Goal: Task Accomplishment & Management: Use online tool/utility

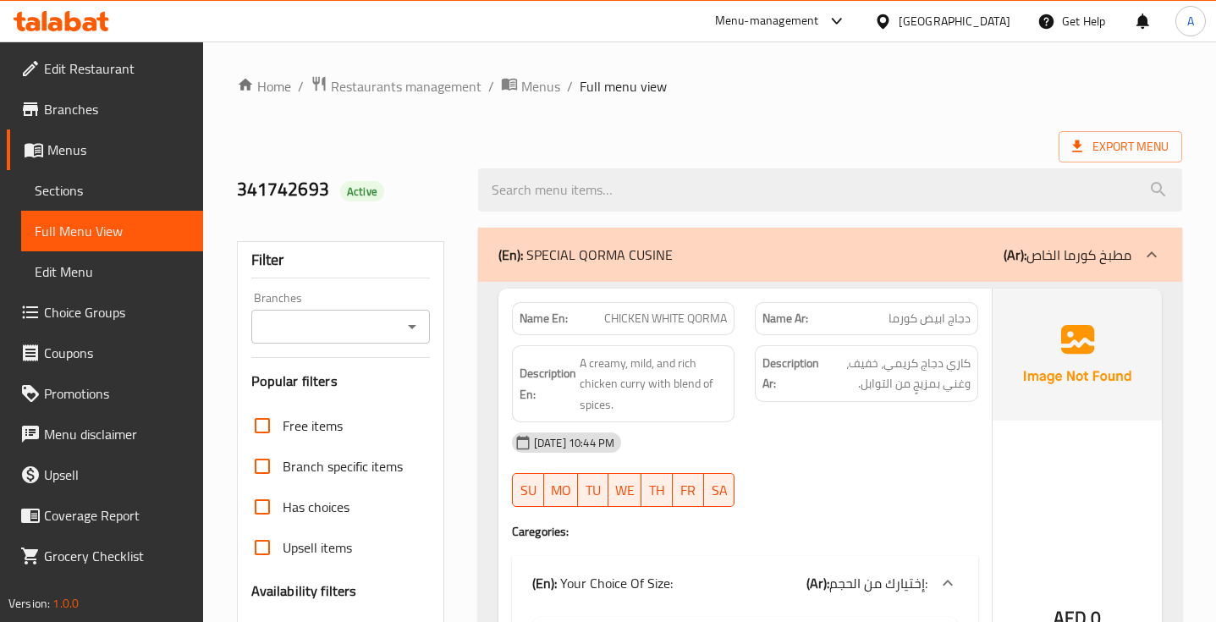
scroll to position [57253, 0]
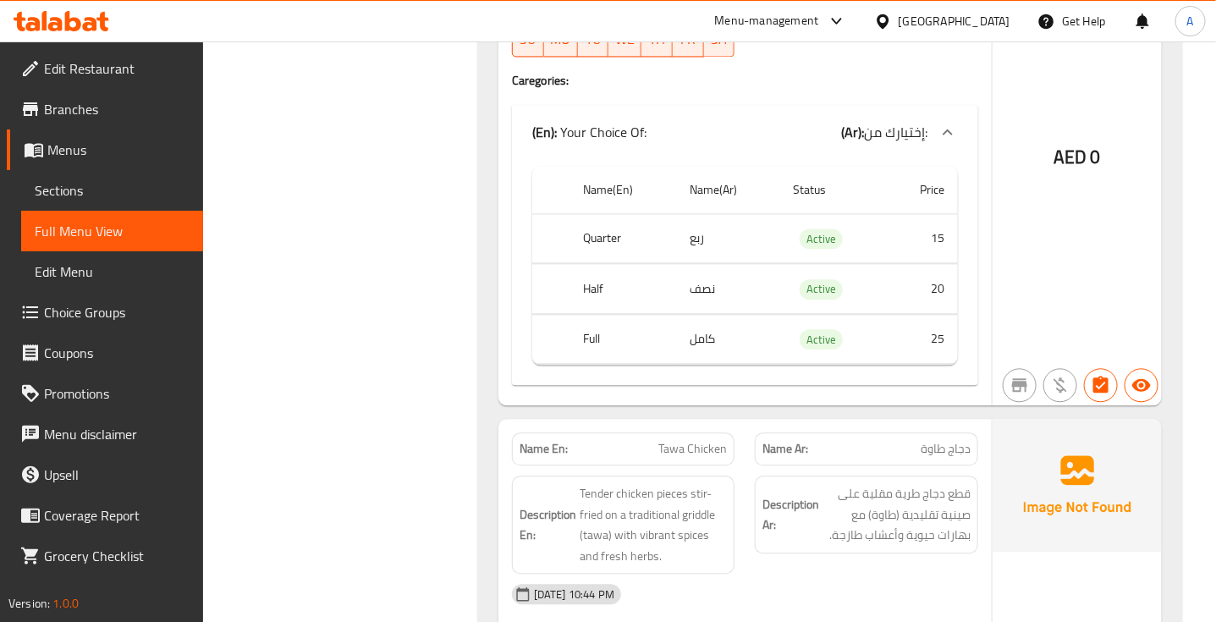
drag, startPoint x: 0, startPoint y: 0, endPoint x: 840, endPoint y: 318, distance: 897.8
click at [840, 67] on div "15-09-2025 10:44 PM SU MO TU WE TH FR SA" at bounding box center [745, 19] width 487 height 95
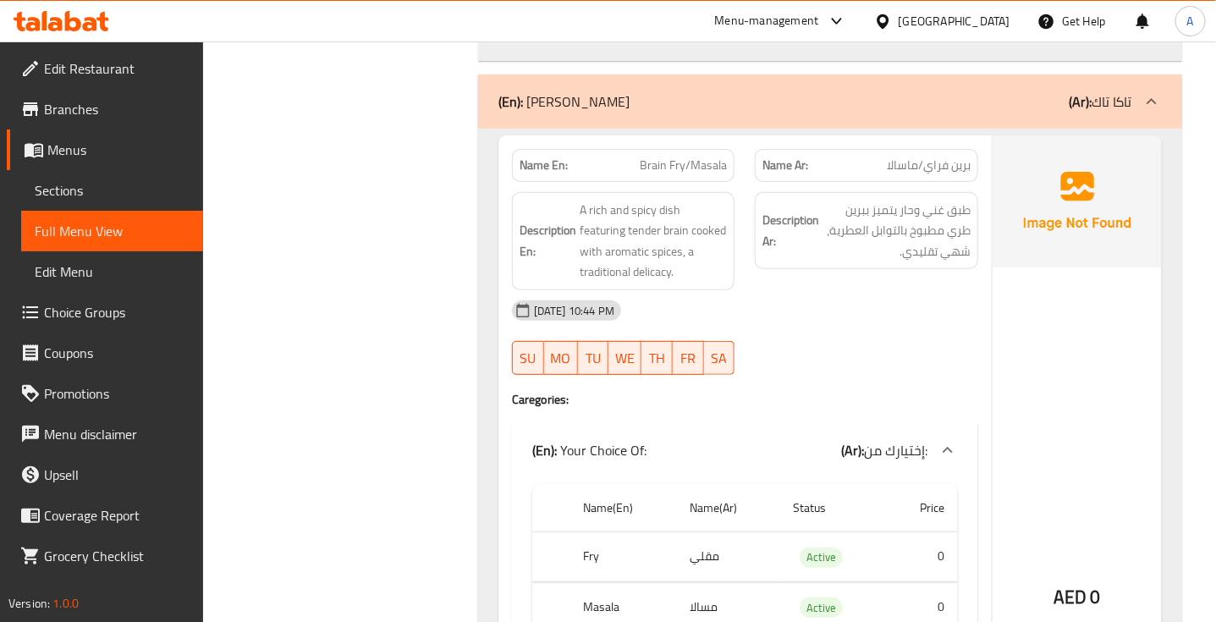
scroll to position [56100, 0]
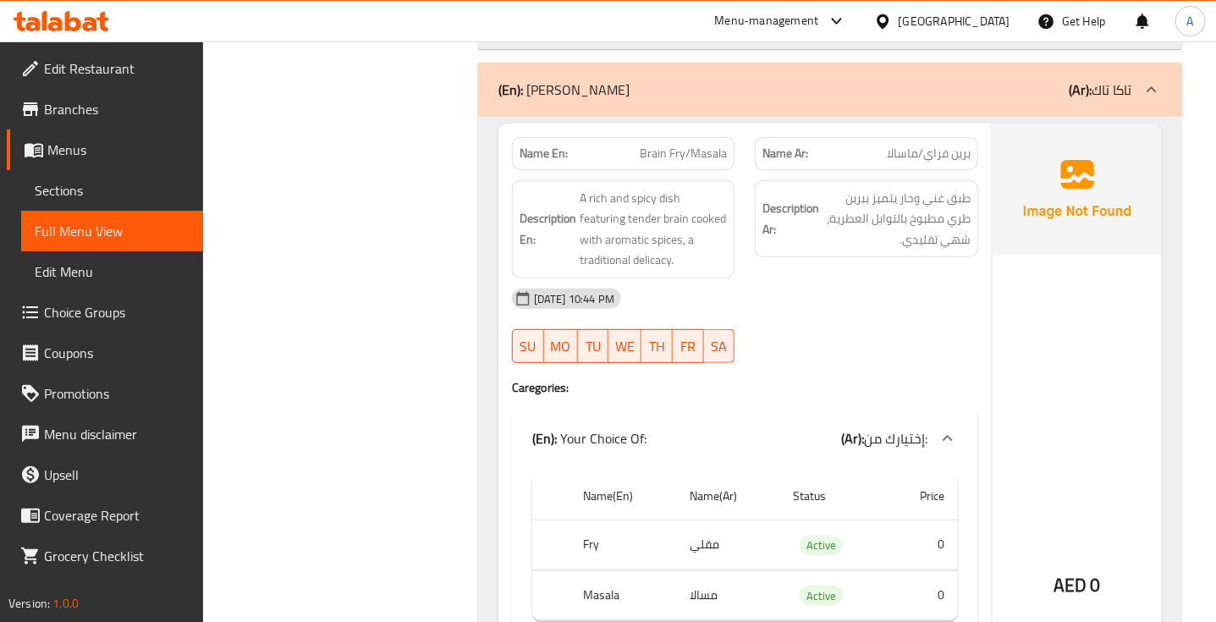
click at [746, 117] on div "(En): Taka Tak (Ar): تاكا تاك" at bounding box center [830, 90] width 704 height 54
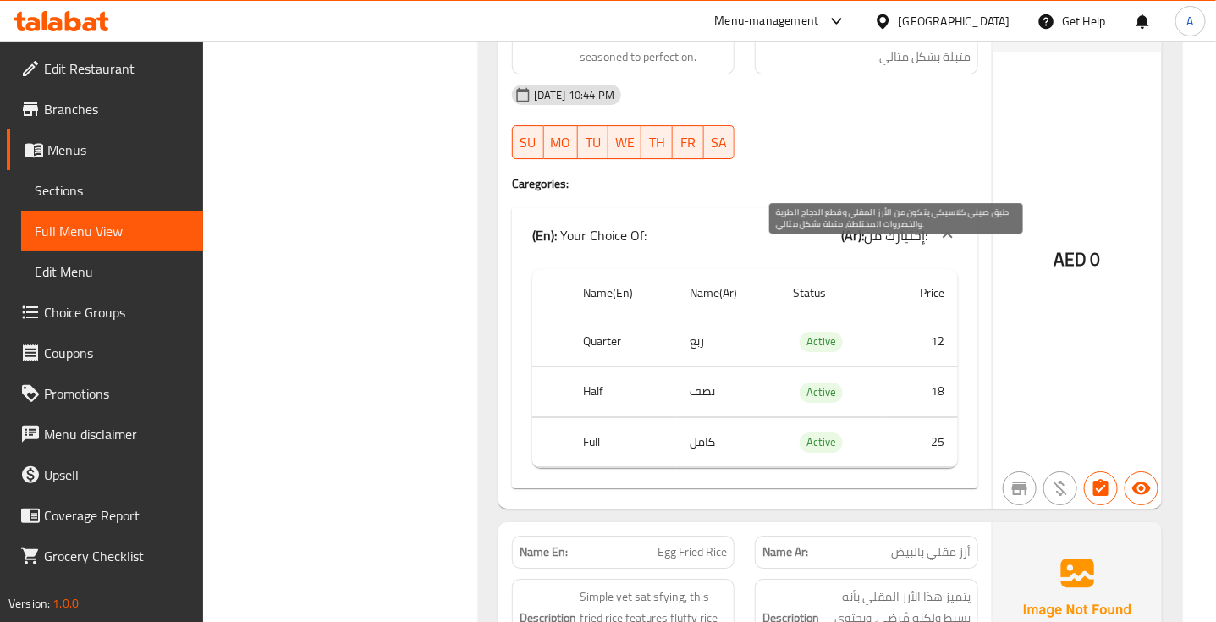
scroll to position [53156, 0]
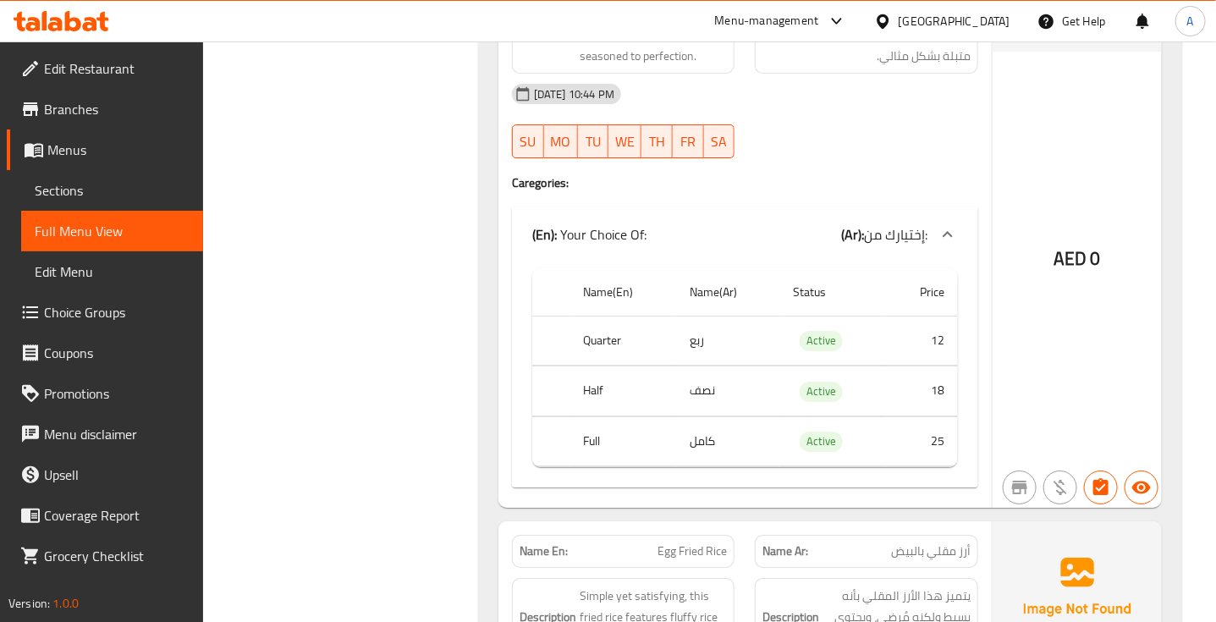
click at [844, 114] on div "15-09-2025 10:44 PM" at bounding box center [745, 94] width 487 height 41
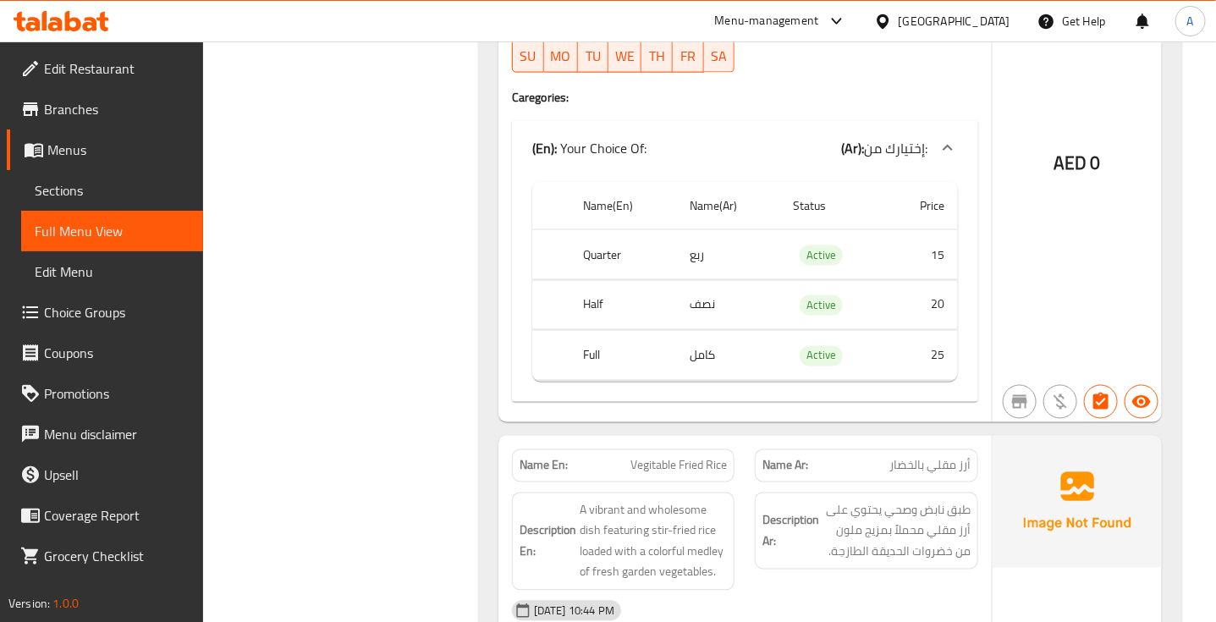
scroll to position [54468, 0]
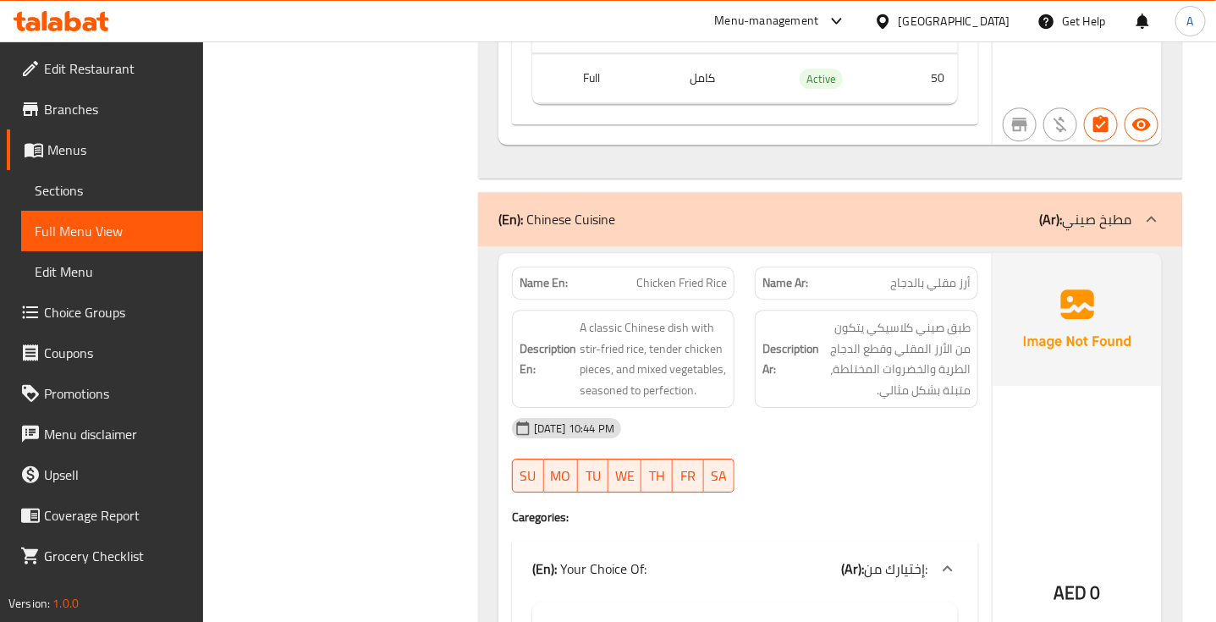
scroll to position [52883, 0]
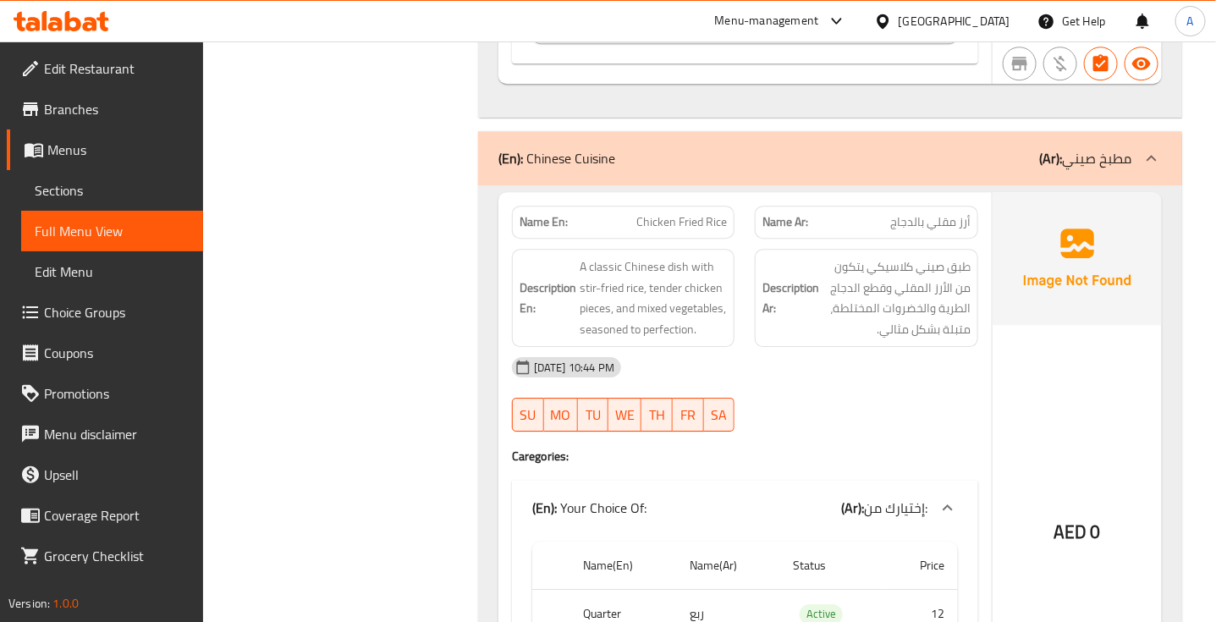
click at [873, 168] on div "(En): Chinese Cuisine (Ar): مطبخ صيني" at bounding box center [814, 158] width 633 height 20
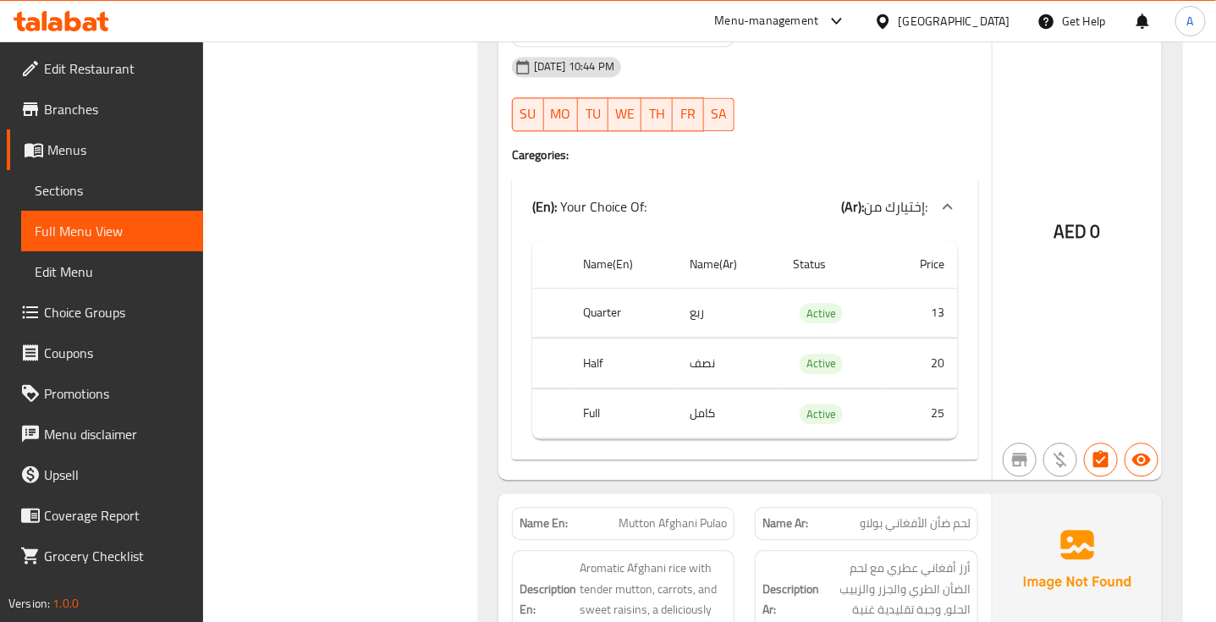
scroll to position [50076, 0]
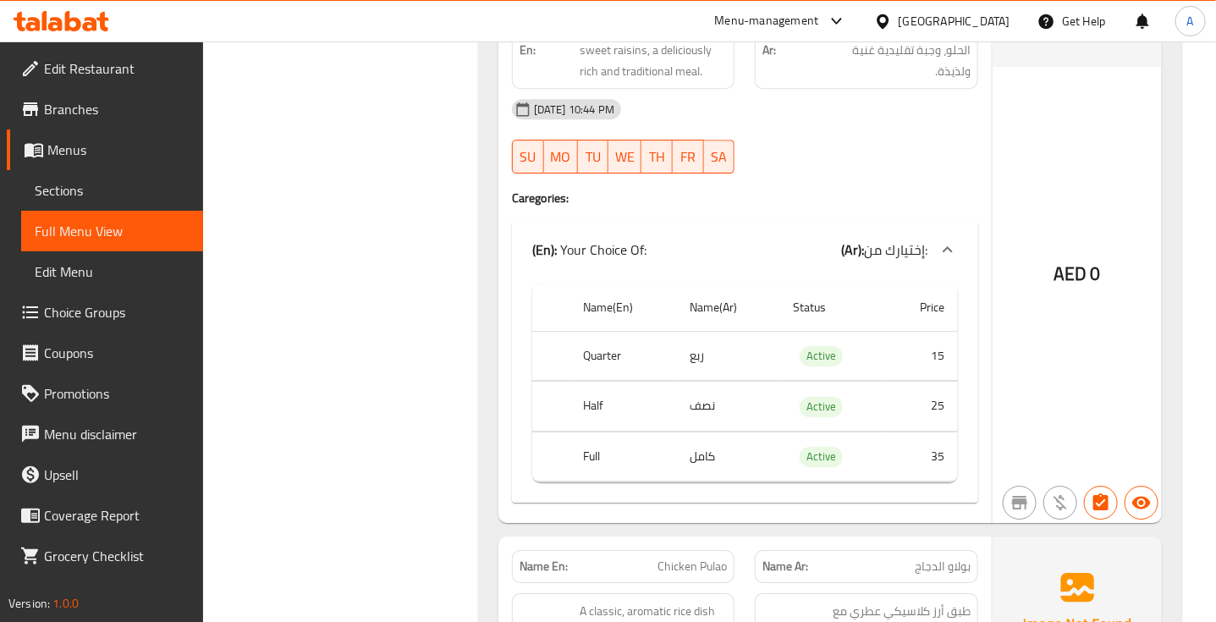
scroll to position [50638, 0]
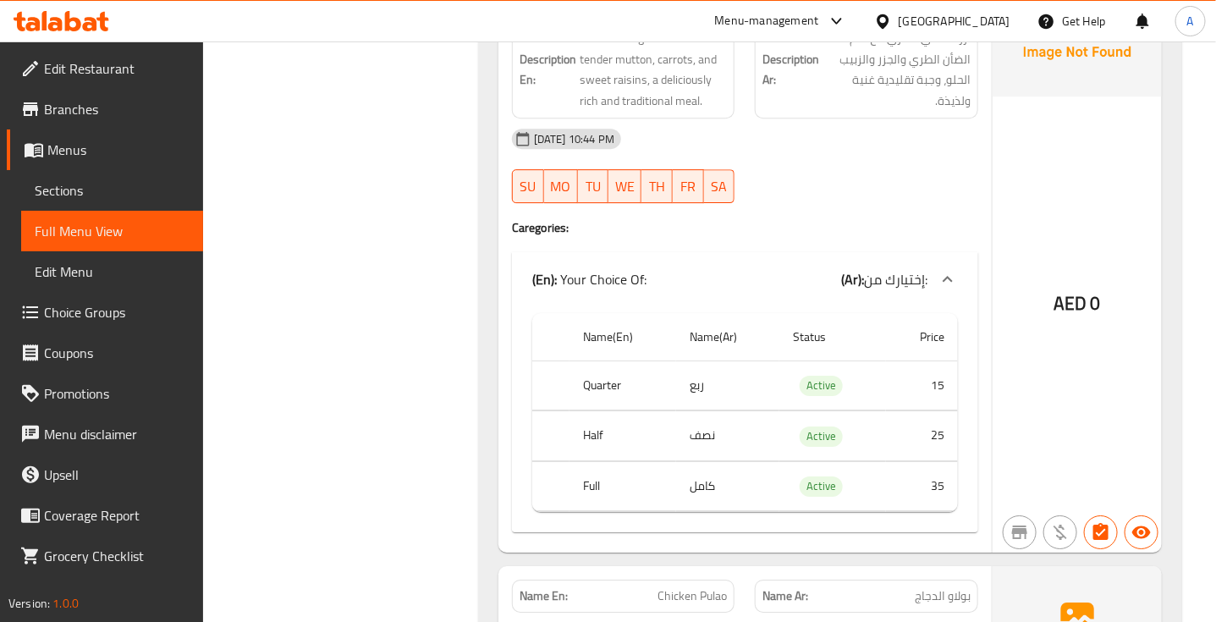
scroll to position [50604, 0]
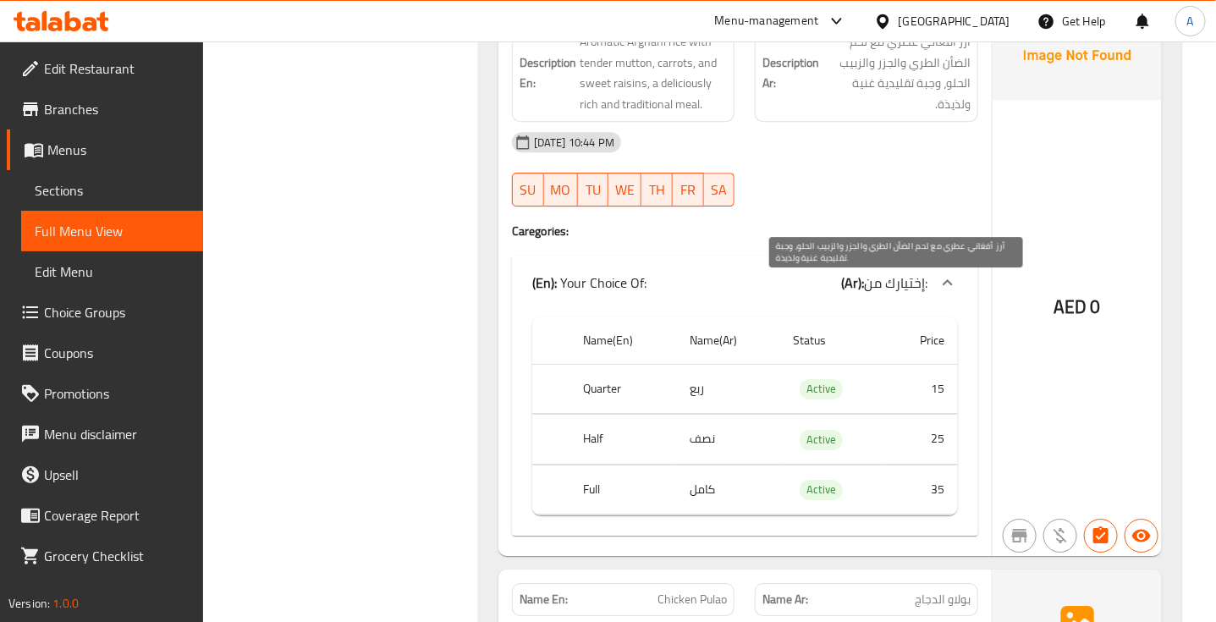
click at [916, 114] on span "أرز أفغاني عطري مع لحم الضأن الطري والجزر والزبيب الحلو، وجبة تقليدية غنية ولذي…" at bounding box center [897, 72] width 148 height 83
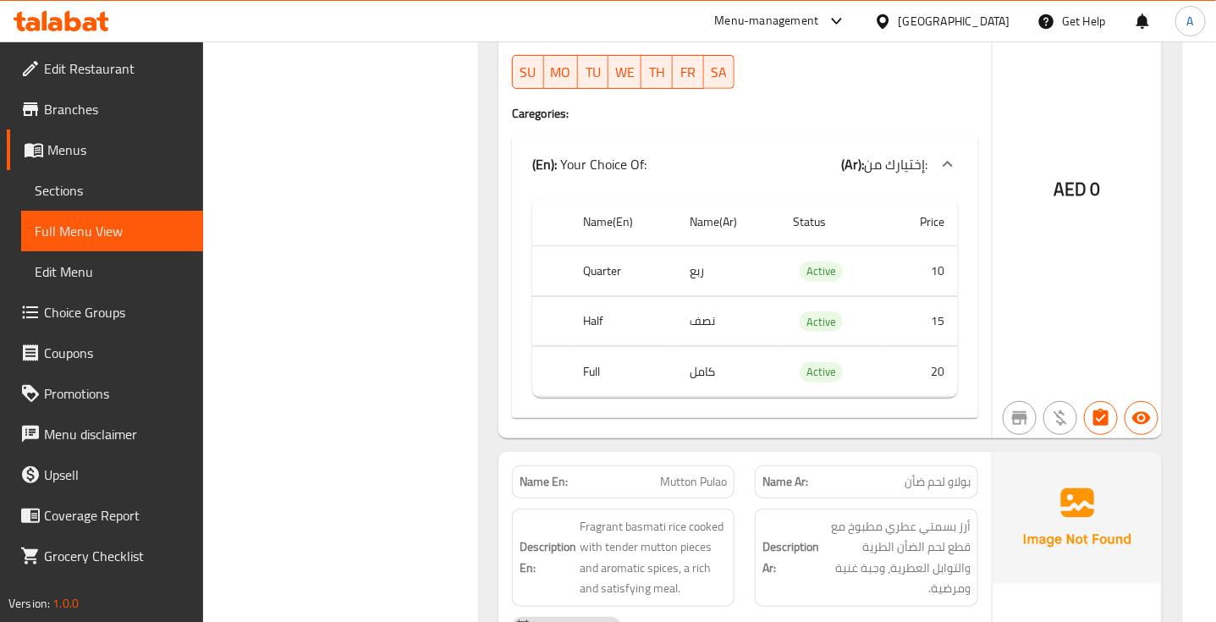
scroll to position [51326, 0]
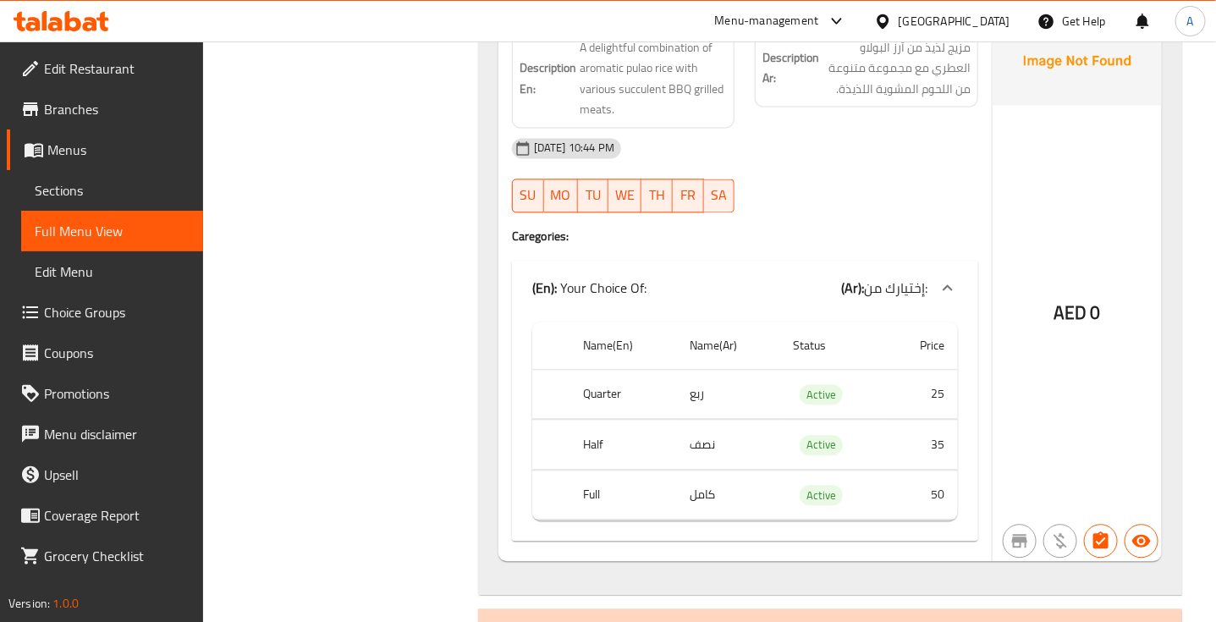
scroll to position [52402, 0]
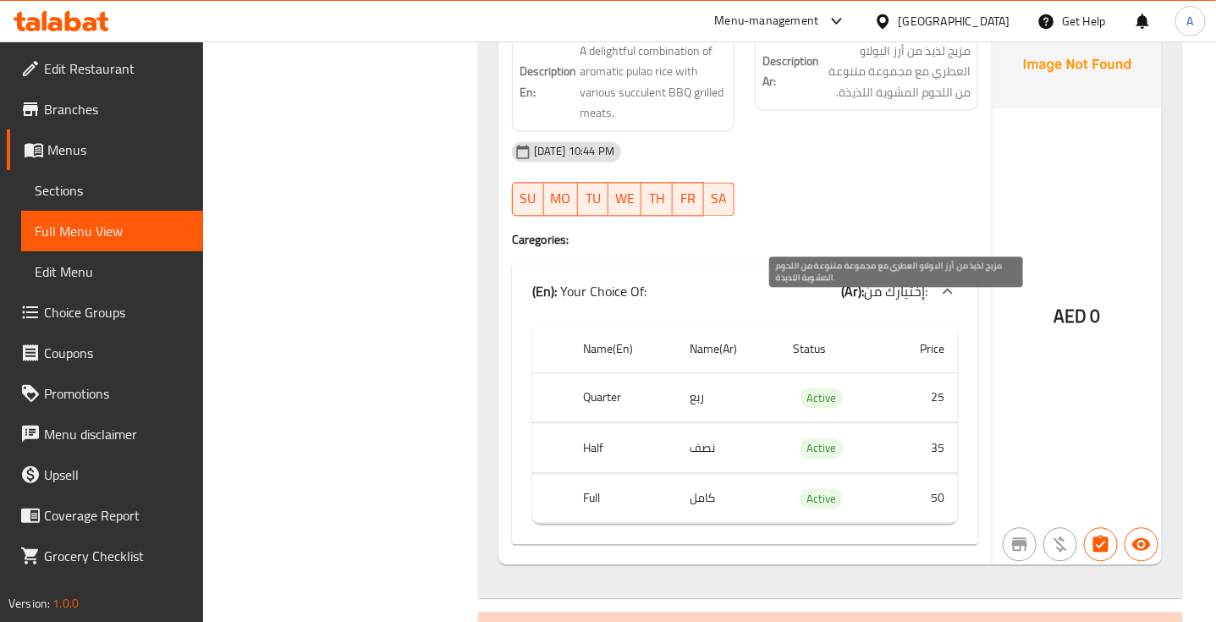
click at [936, 103] on span "مزيج لذيذ من أرز البولاو العطري مع مجموعة متنوعة من اللحوم المشوية اللذيذة." at bounding box center [897, 72] width 148 height 63
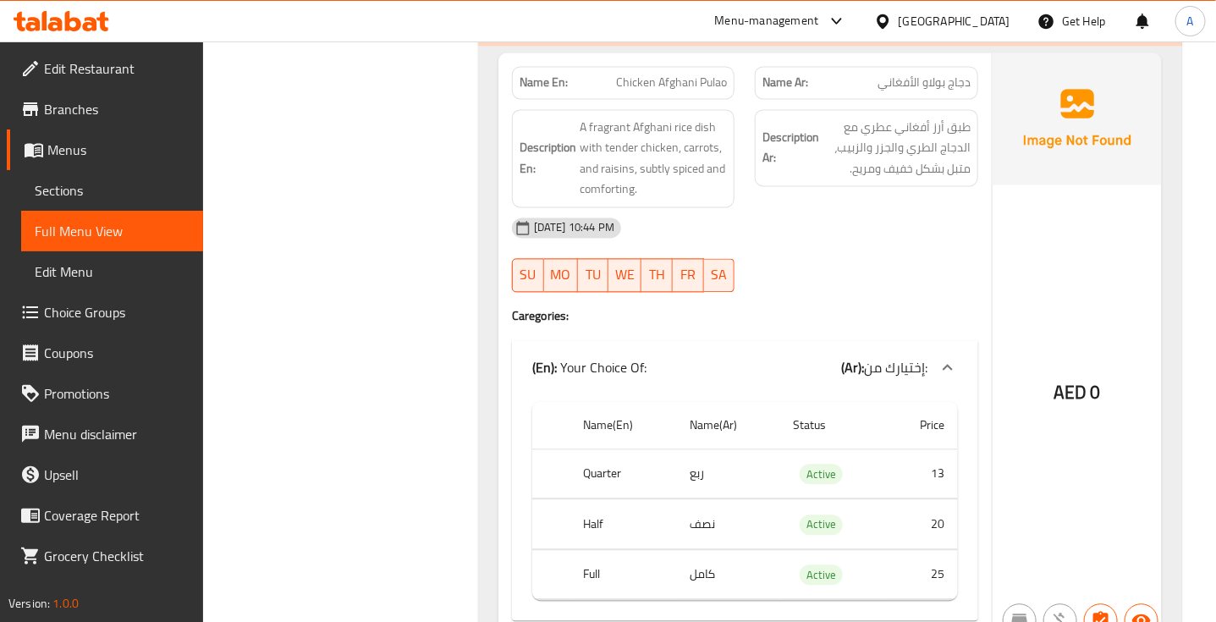
scroll to position [49915, 0]
click at [785, 30] on div "(En): Special Pulao (Ar): بولاو الخاص" at bounding box center [814, 20] width 633 height 20
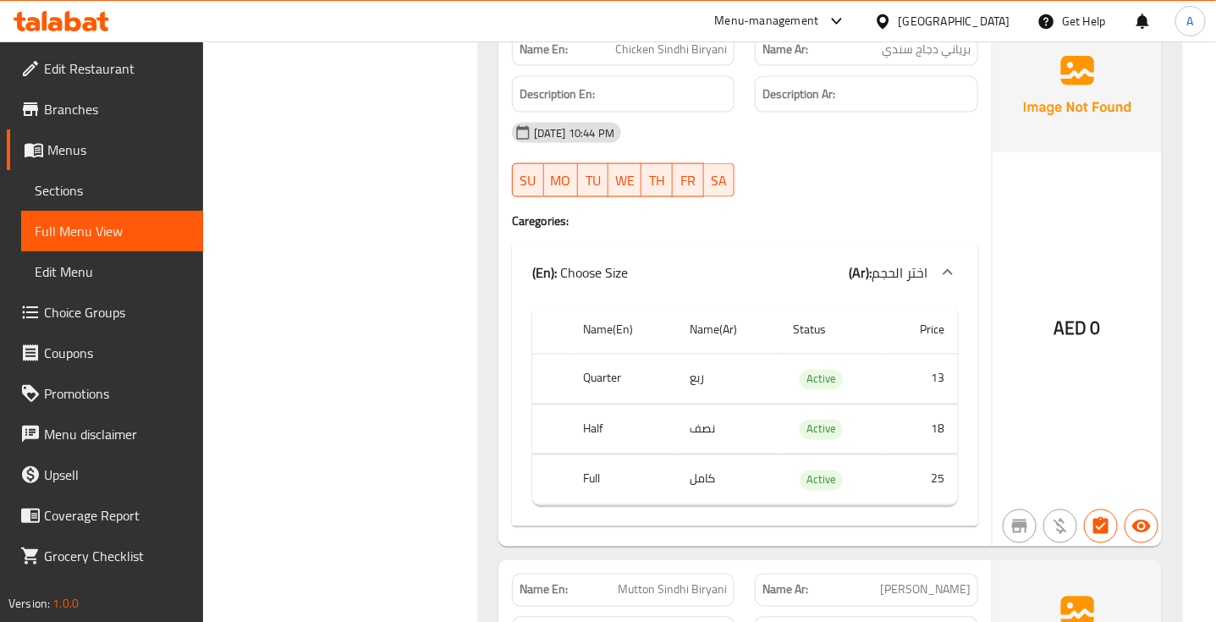
scroll to position [42272, 0]
click at [804, 460] on div "Name En: Chicken Sindhi Biryani Name Ar: برياني دجاج سندي Description En: Descr…" at bounding box center [744, 285] width 493 height 526
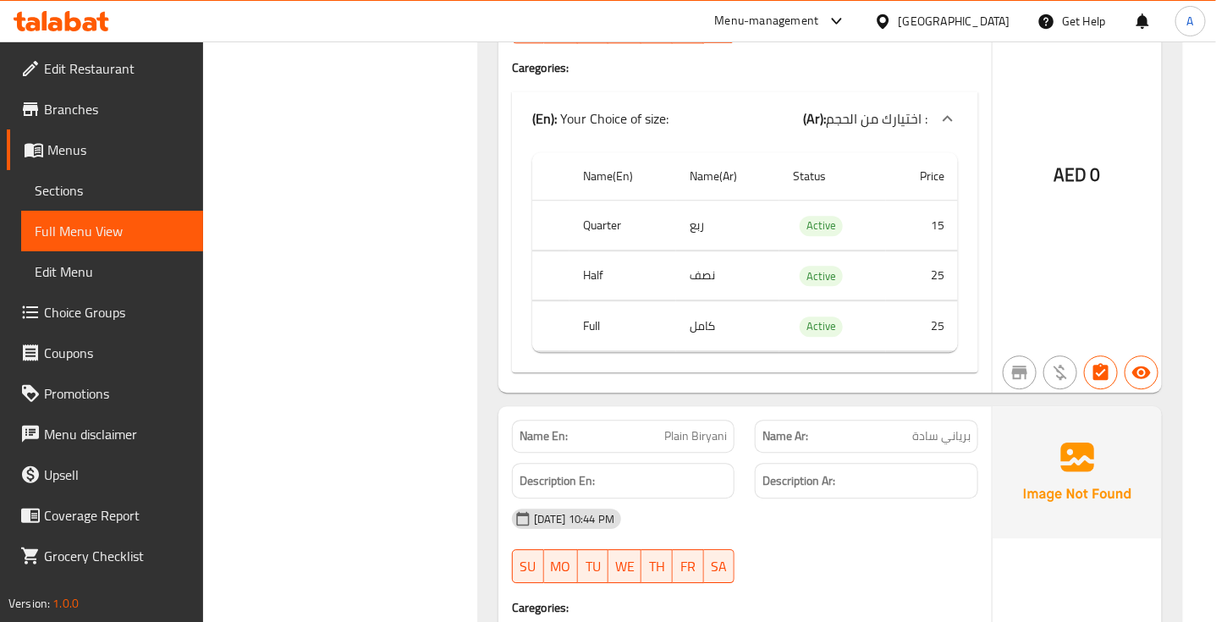
scroll to position [47846, 0]
copy span "Masala Fried Rice"
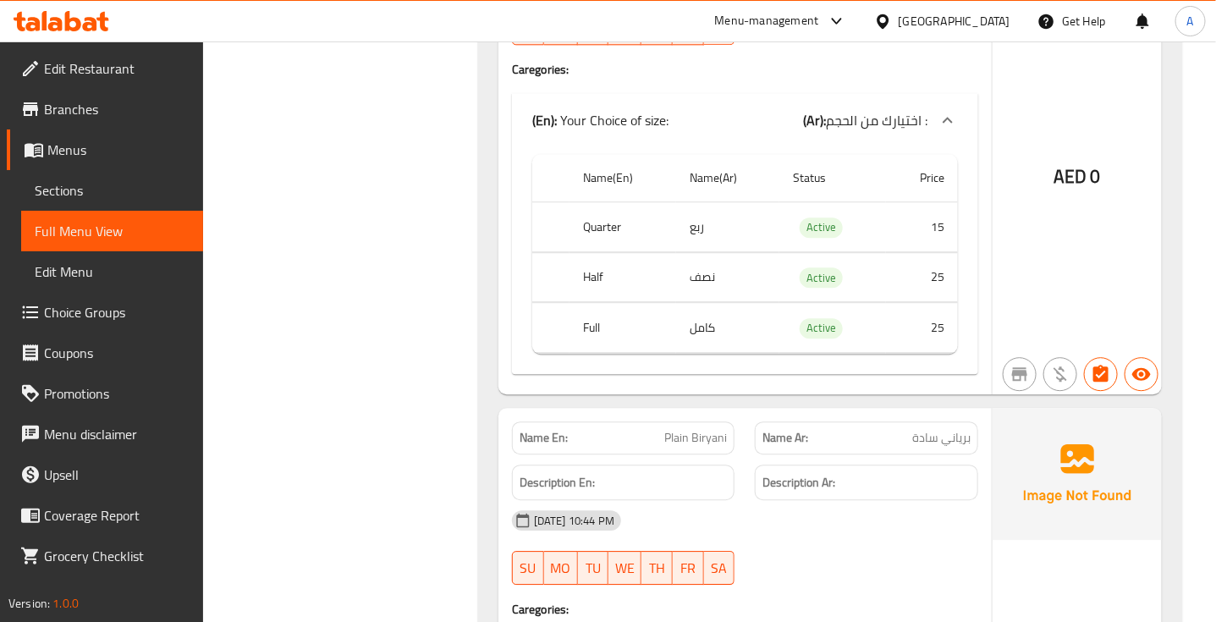
click at [946, 55] on div at bounding box center [867, 45] width 244 height 20
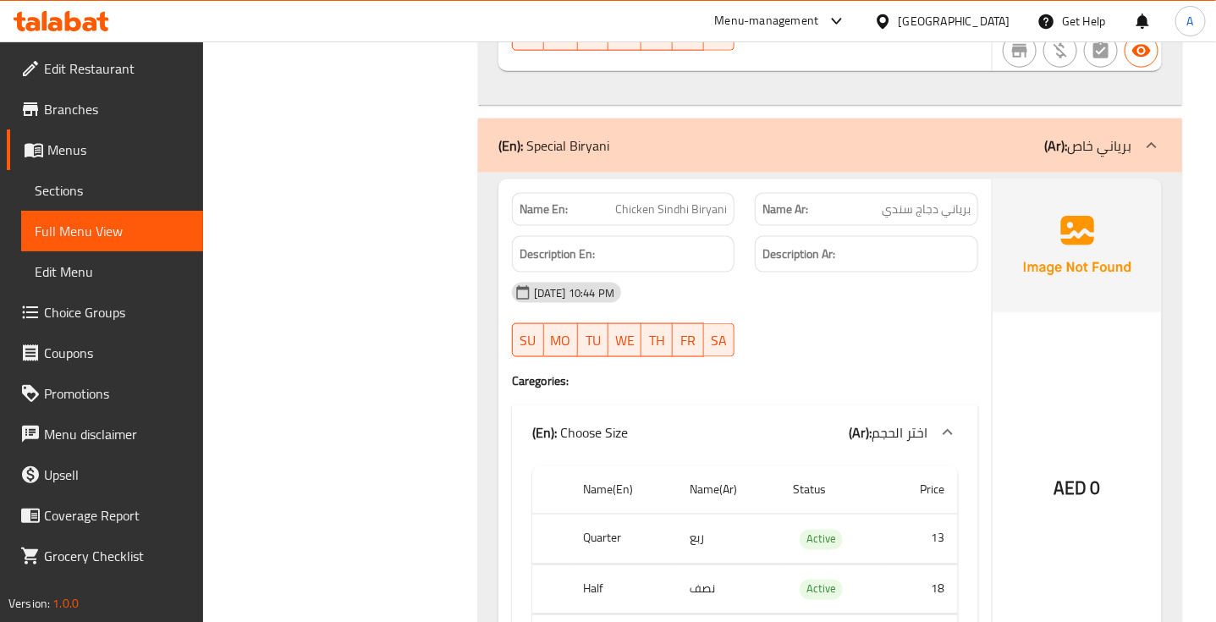
scroll to position [42107, 0]
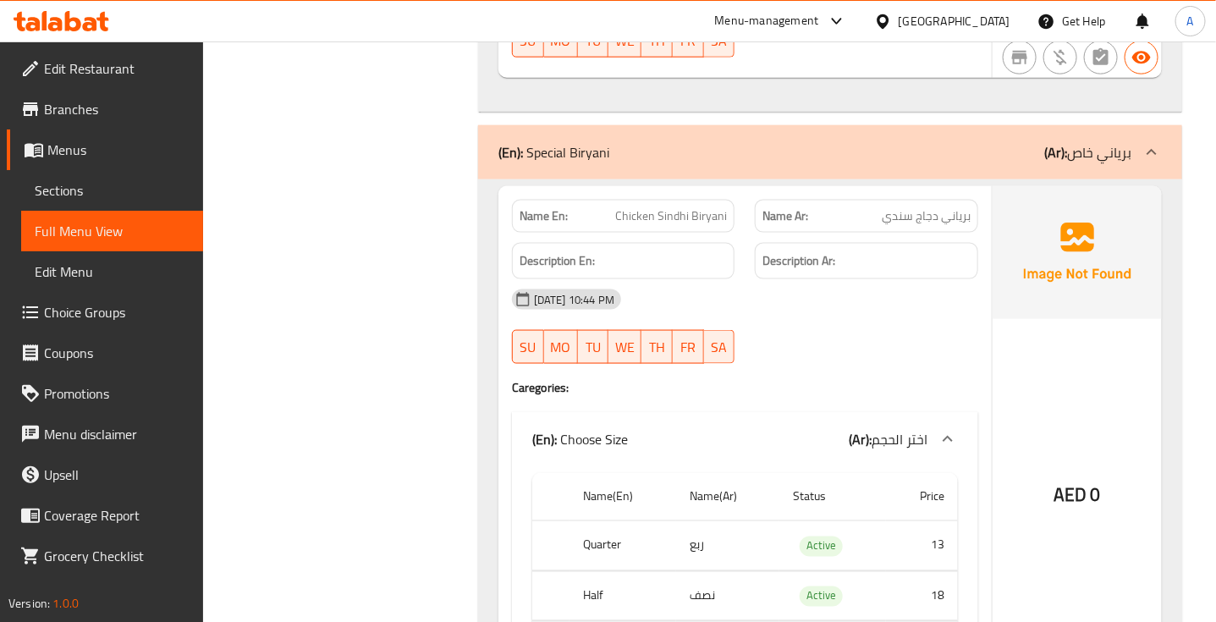
click at [846, 179] on div "(En): Special Biryani (Ar): برياني خاص" at bounding box center [830, 152] width 704 height 54
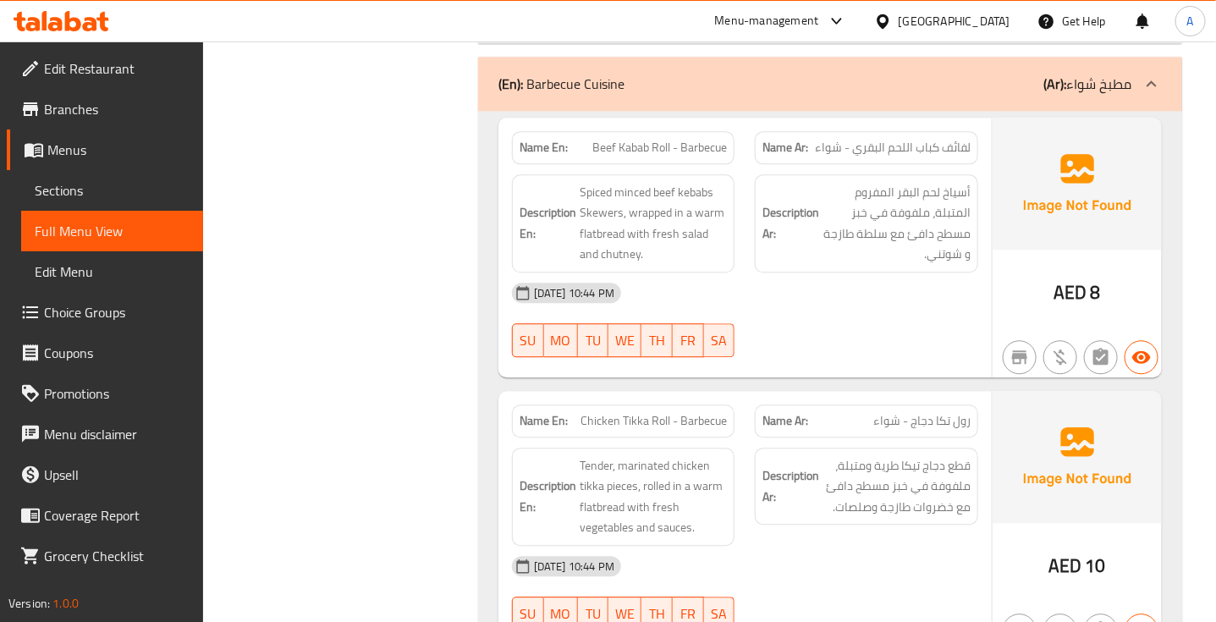
scroll to position [40444, 0]
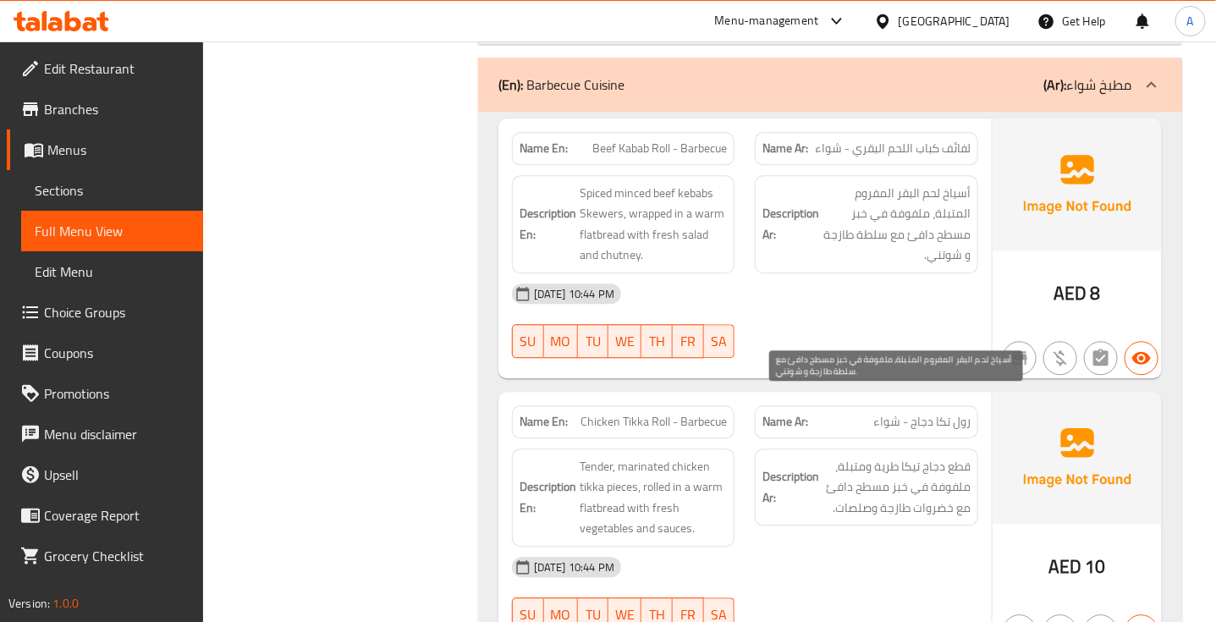
click at [839, 266] on span "أسياخ لحم البقر المفروم المتبلة، ملفوفة في خبز مسطح دافئ مع سلطة طازجة و شوتني." at bounding box center [897, 224] width 148 height 83
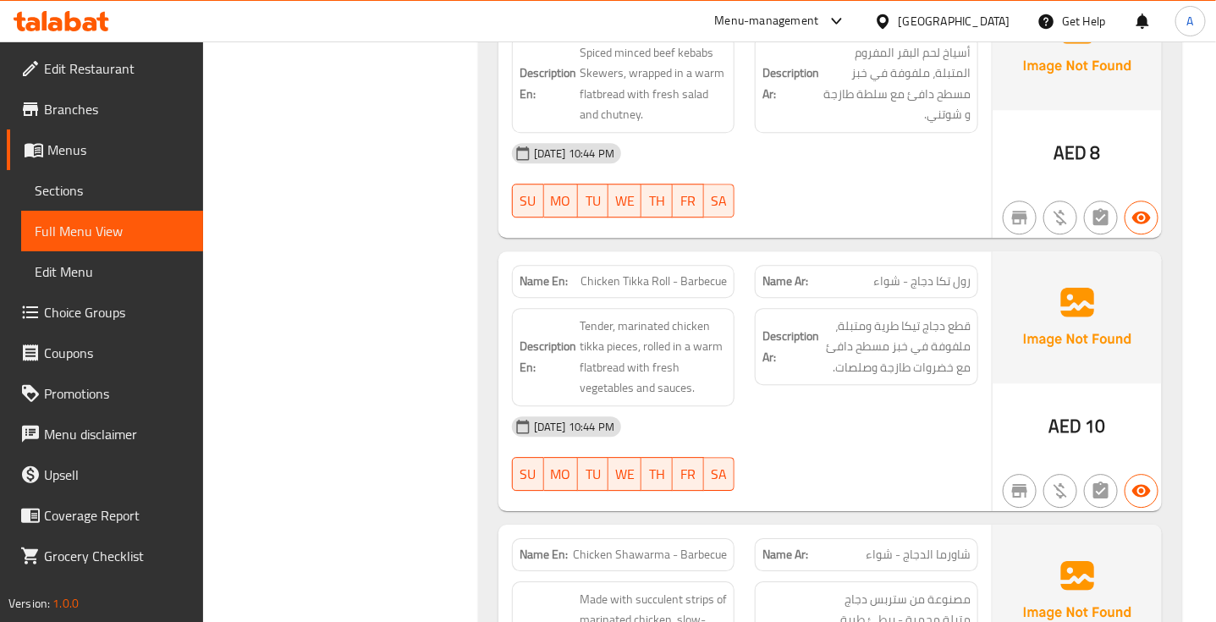
scroll to position [40587, 0]
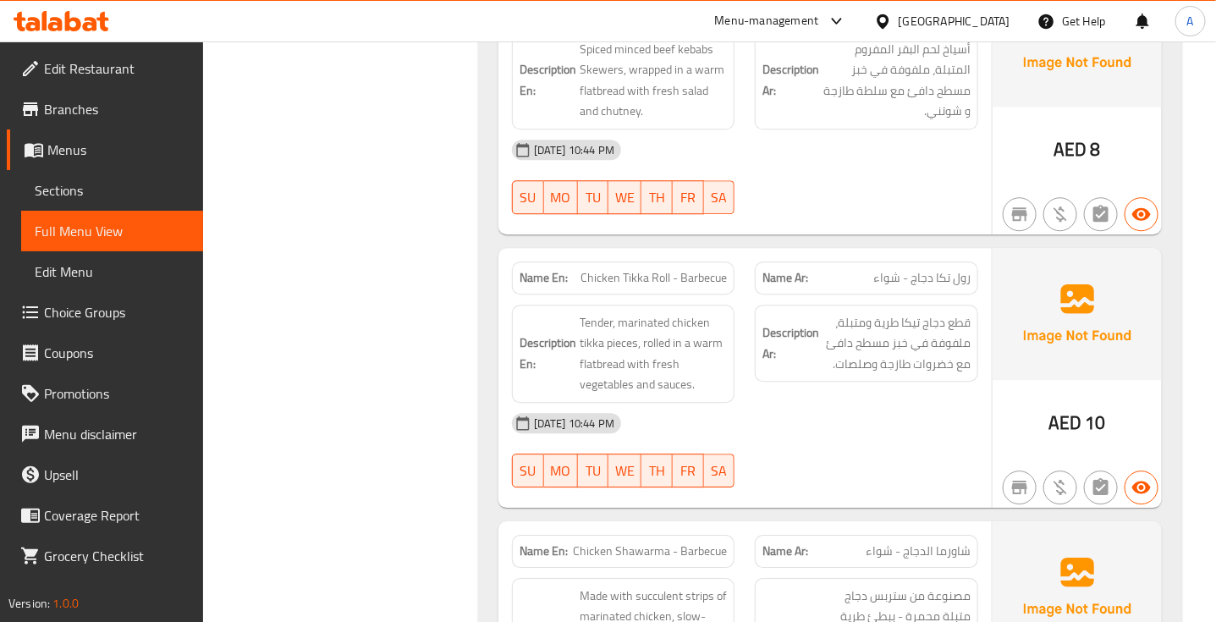
click at [686, 14] on span "Beef Kabab Roll - Barbecue" at bounding box center [659, 5] width 135 height 18
copy span "Beef Kabab Roll - Barbecue"
click at [674, 14] on span "Beef Kabab Roll - Barbecue" at bounding box center [659, 5] width 135 height 18
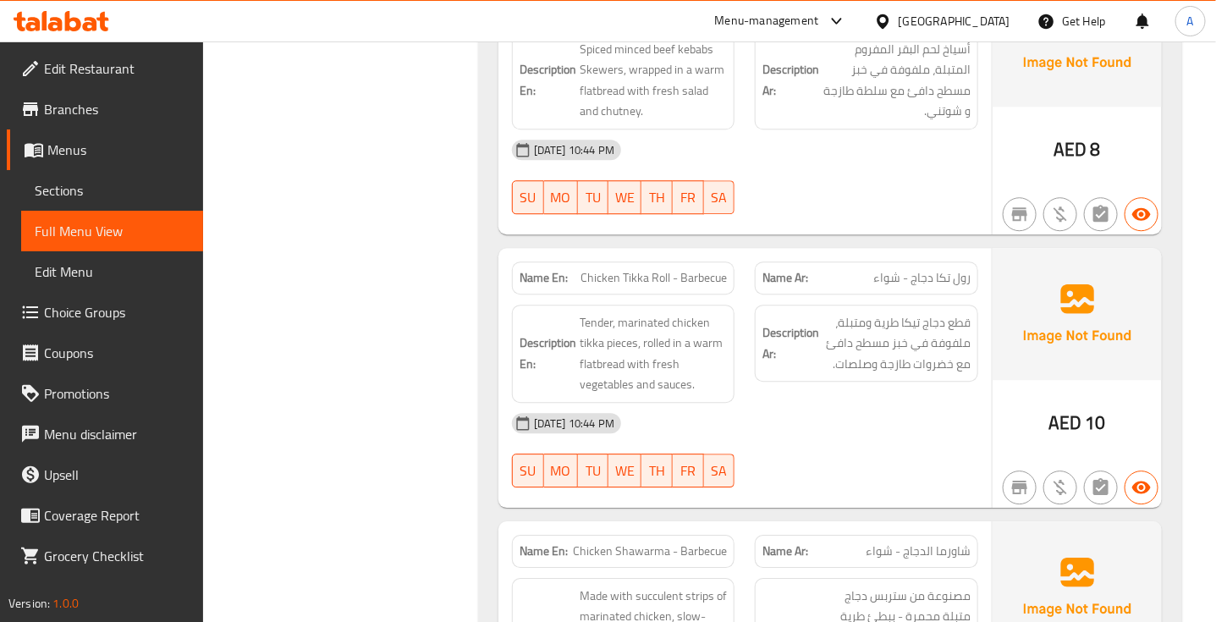
click at [674, 14] on span "Beef Kabab Roll - Barbecue" at bounding box center [659, 5] width 135 height 18
click at [708, 14] on span "Beef Kabab Roll - Barbecue" at bounding box center [659, 5] width 135 height 18
copy span "Barbecue"
click at [643, 14] on span "Beef Kabab Roll - Barbecue" at bounding box center [659, 5] width 135 height 18
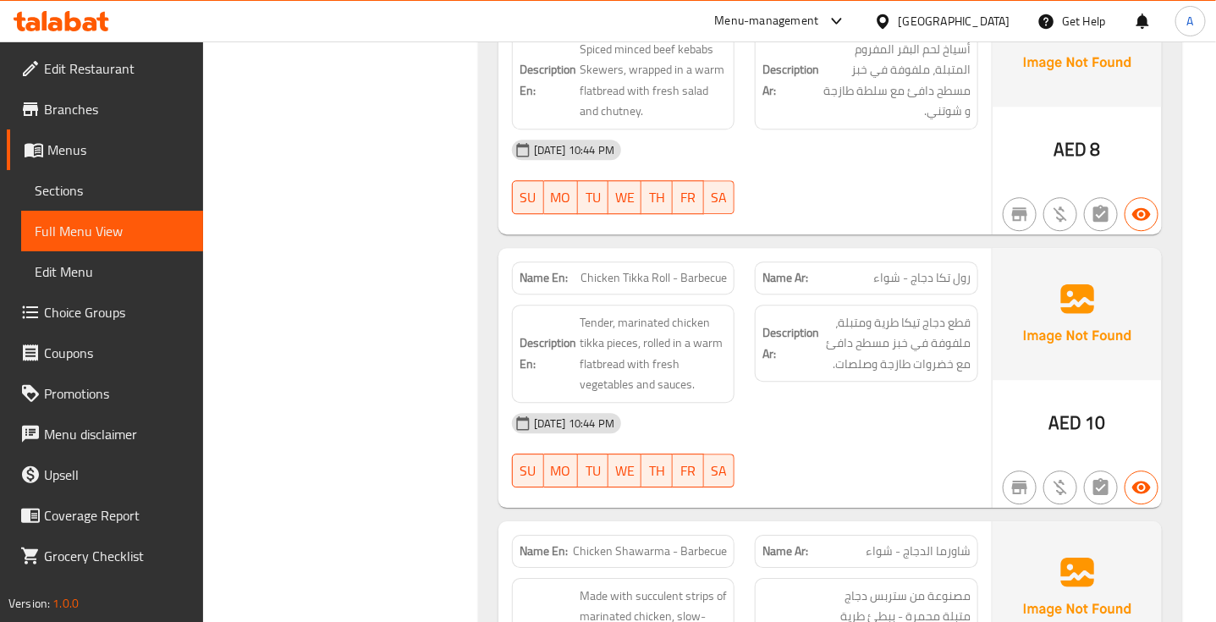
click at [643, 14] on span "Beef Kabab Roll - Barbecue" at bounding box center [659, 5] width 135 height 18
copy span "Beef Kabab Roll - Barbecue"
click at [877, 224] on div "15-09-2025 10:44 PM SU MO TU WE TH FR SA" at bounding box center [745, 176] width 487 height 95
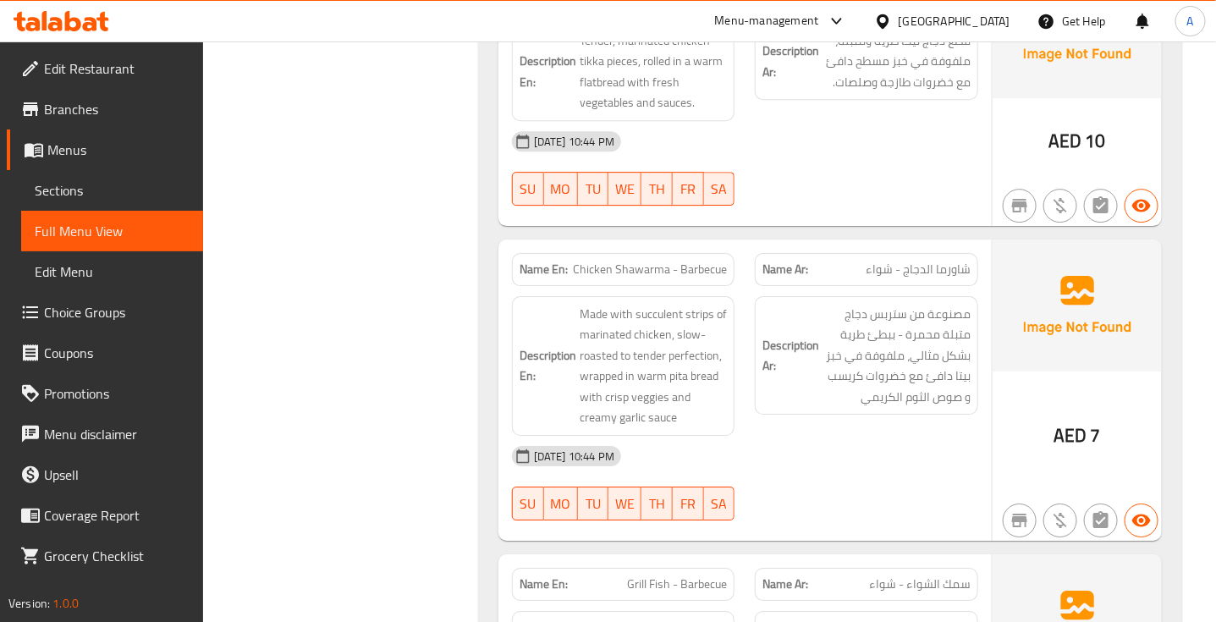
scroll to position [40870, 0]
click at [801, 438] on div "Name En: Beef Kabab Roll - Barbecue Name Ar: لفائف كباب اللحم البقري - شواء Des…" at bounding box center [830, 517] width 704 height 1665
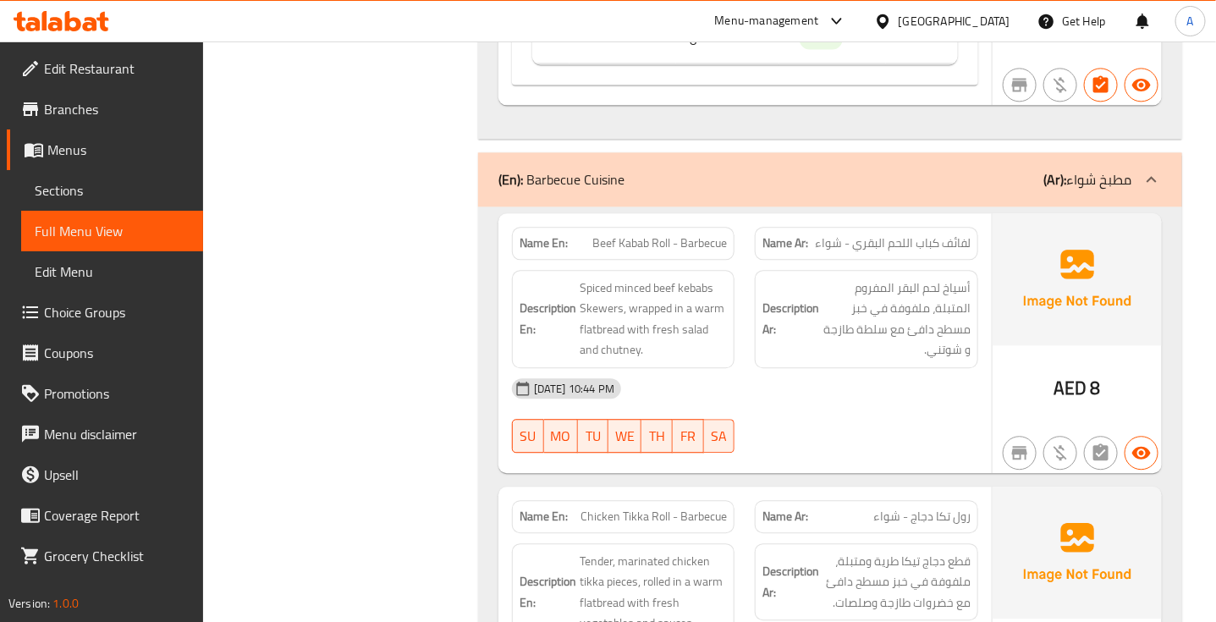
scroll to position [40345, 0]
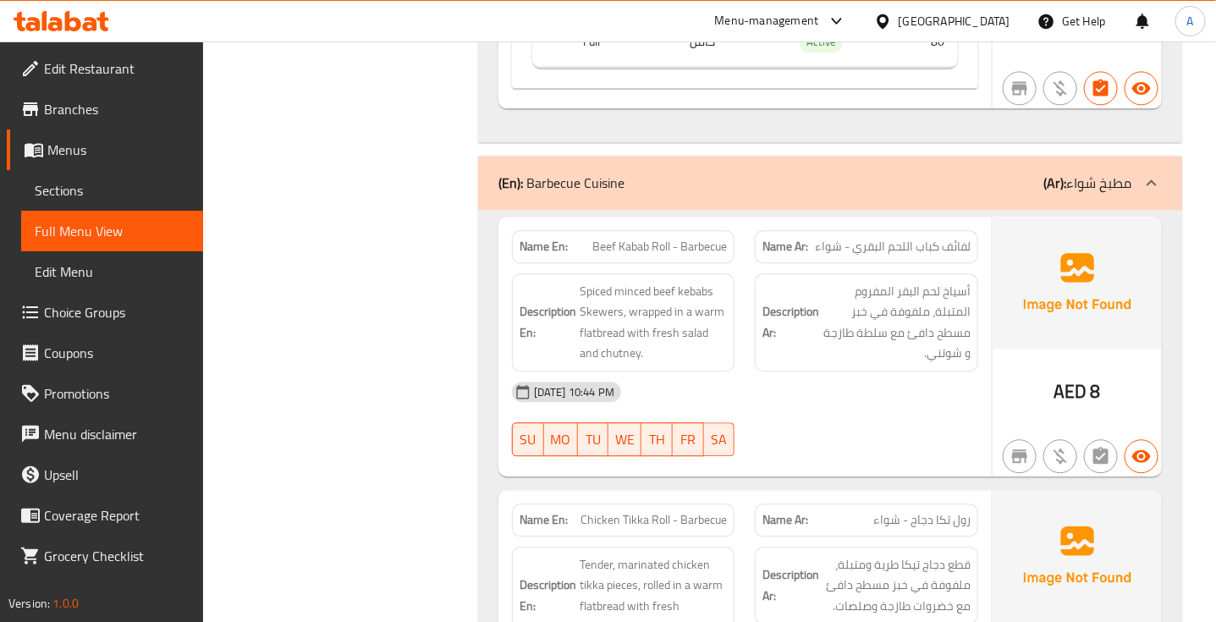
click at [821, 210] on div "(En): Barbecue Cuisine (Ar): مطبخ شواء" at bounding box center [830, 183] width 704 height 54
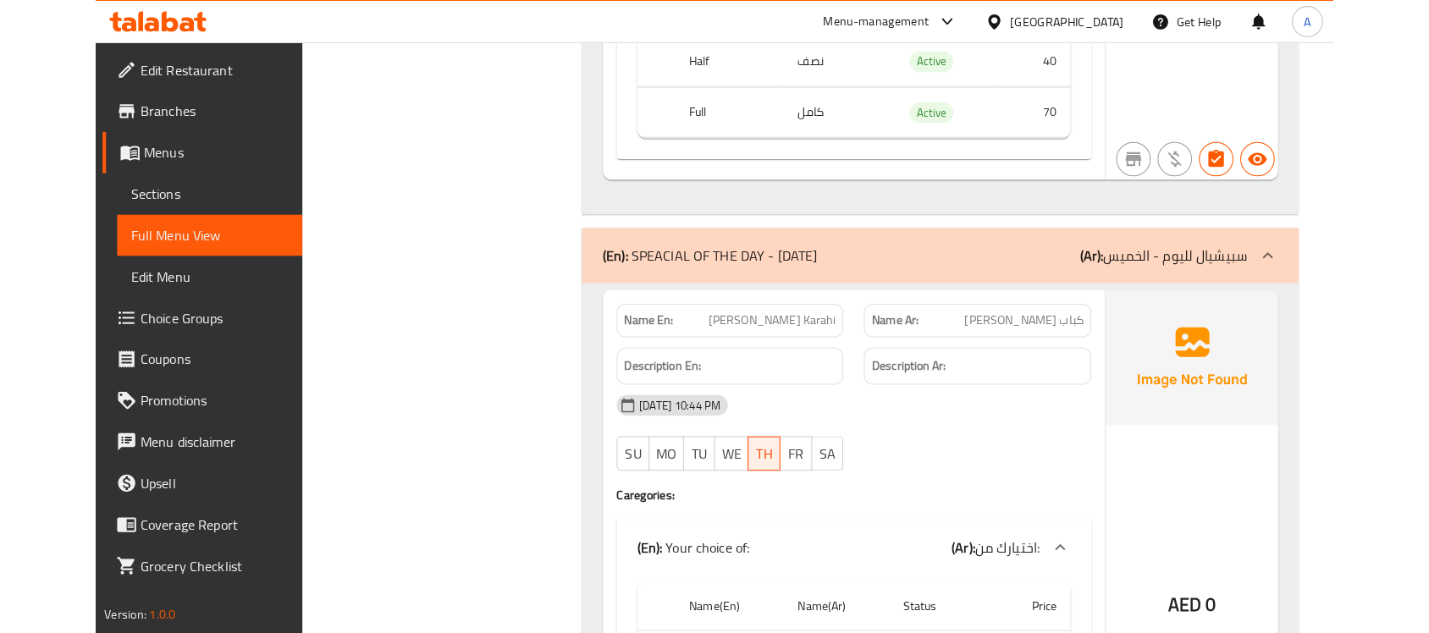
scroll to position [39100, 0]
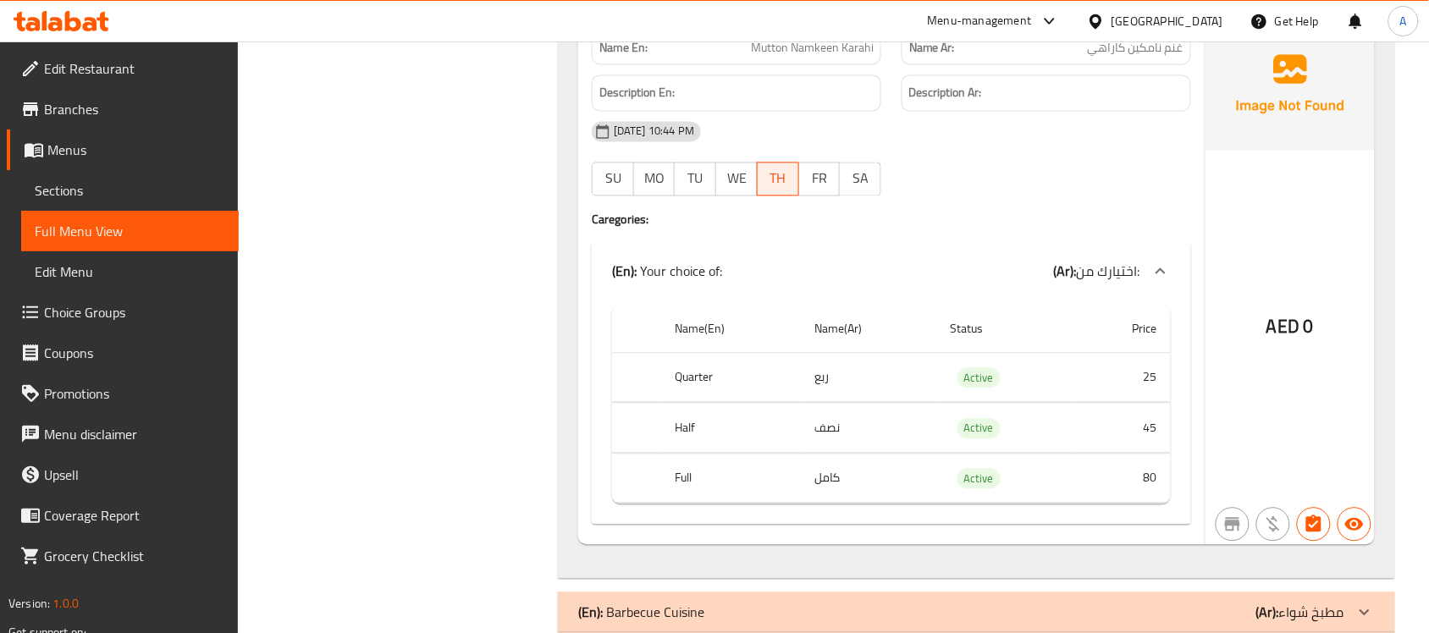
click at [1045, 18] on icon at bounding box center [1049, 21] width 20 height 20
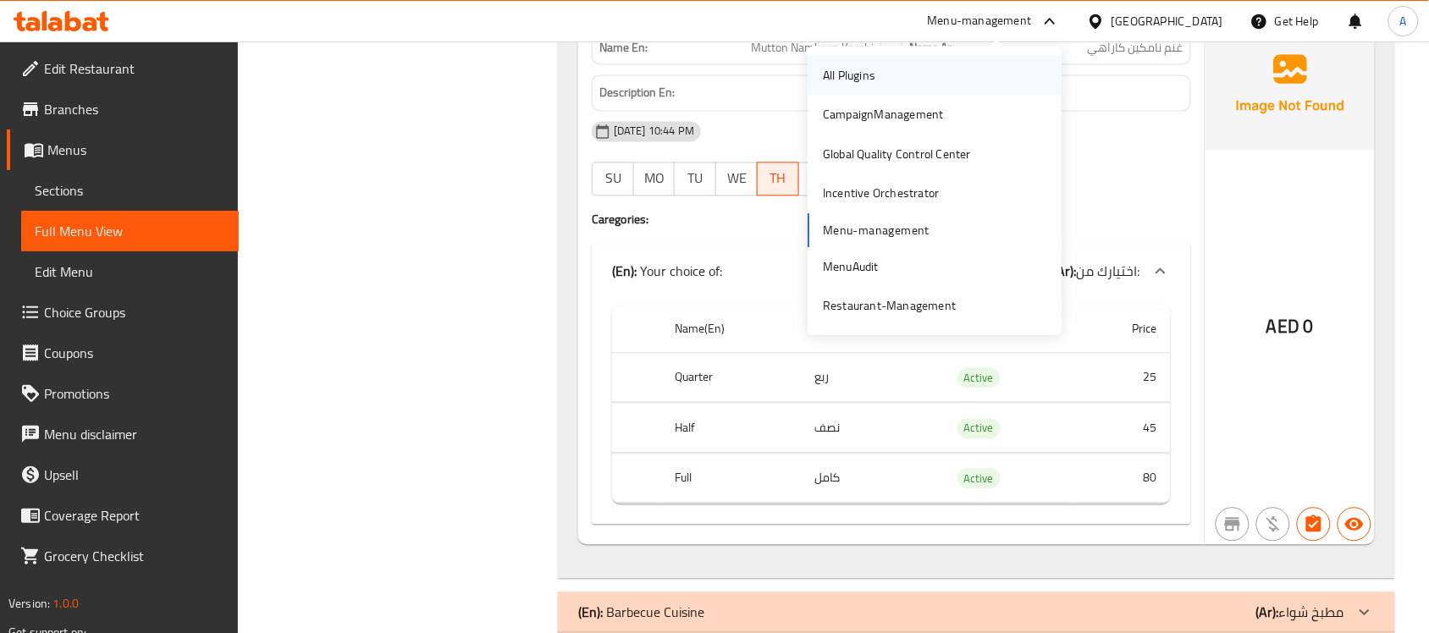
click at [902, 93] on div "All Plugins" at bounding box center [934, 75] width 254 height 39
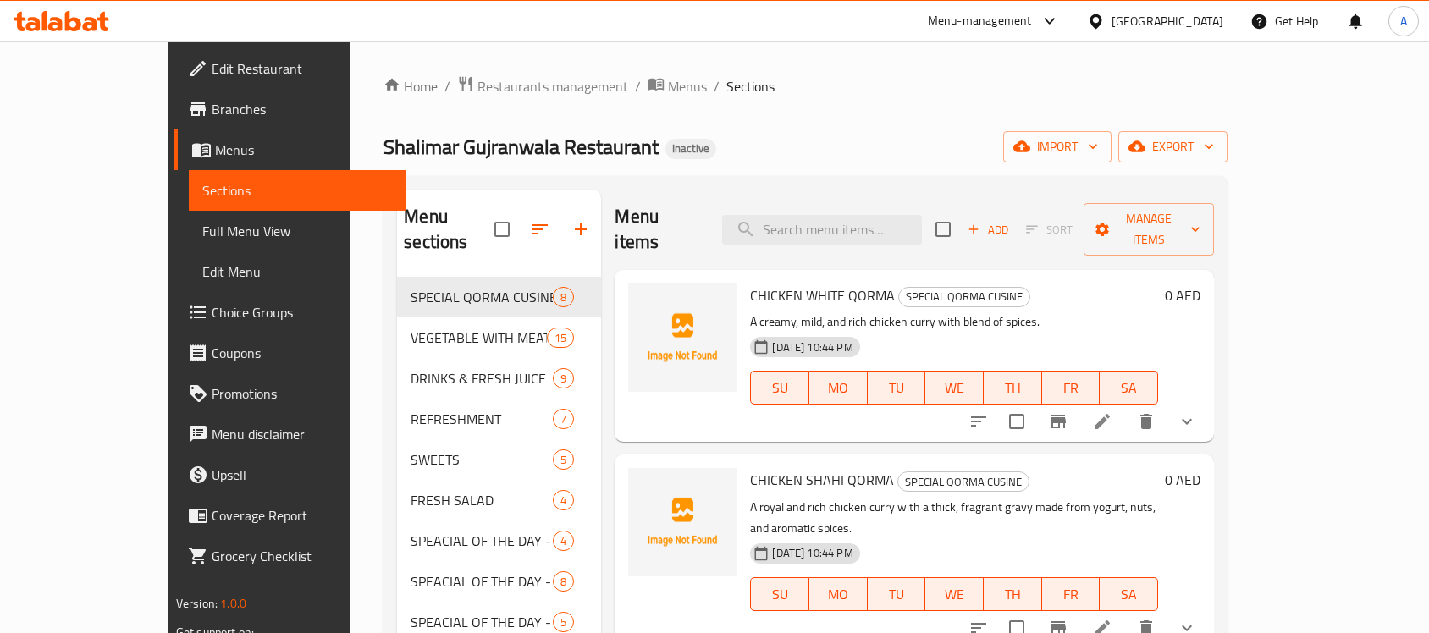
scroll to position [361, 0]
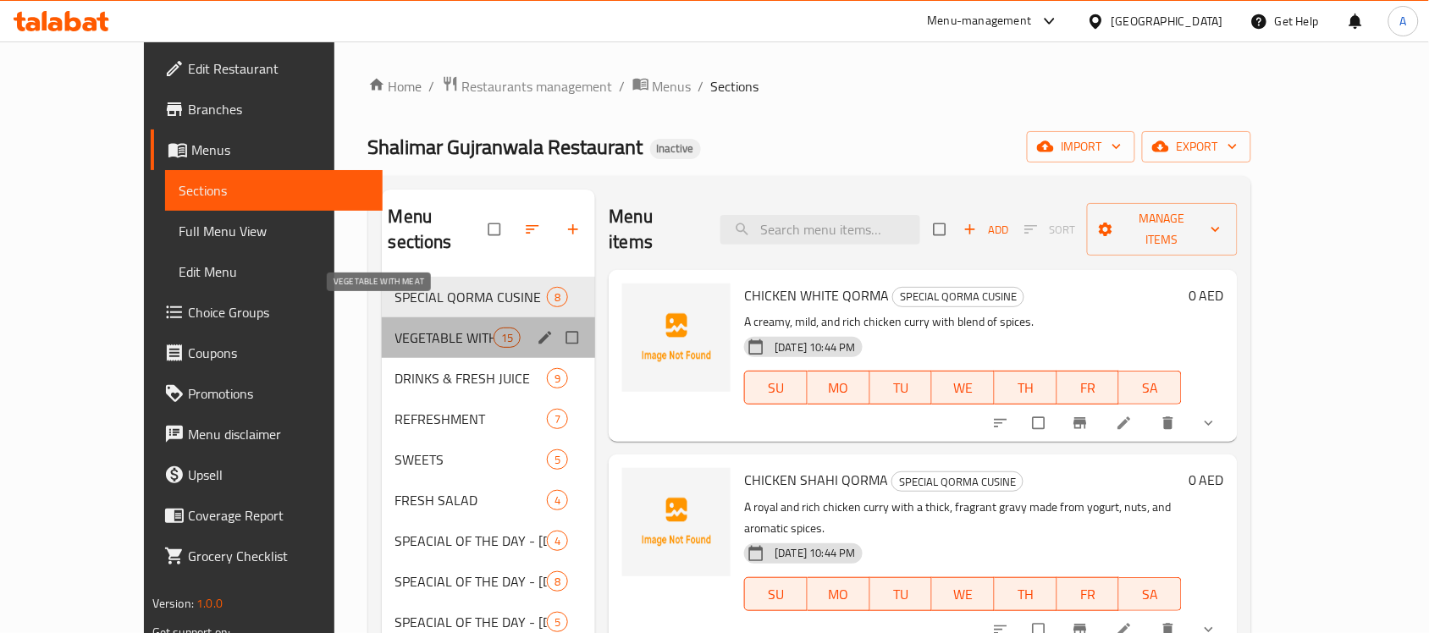
click at [400, 328] on span "VEGETABLE WITH MEAT" at bounding box center [444, 338] width 99 height 20
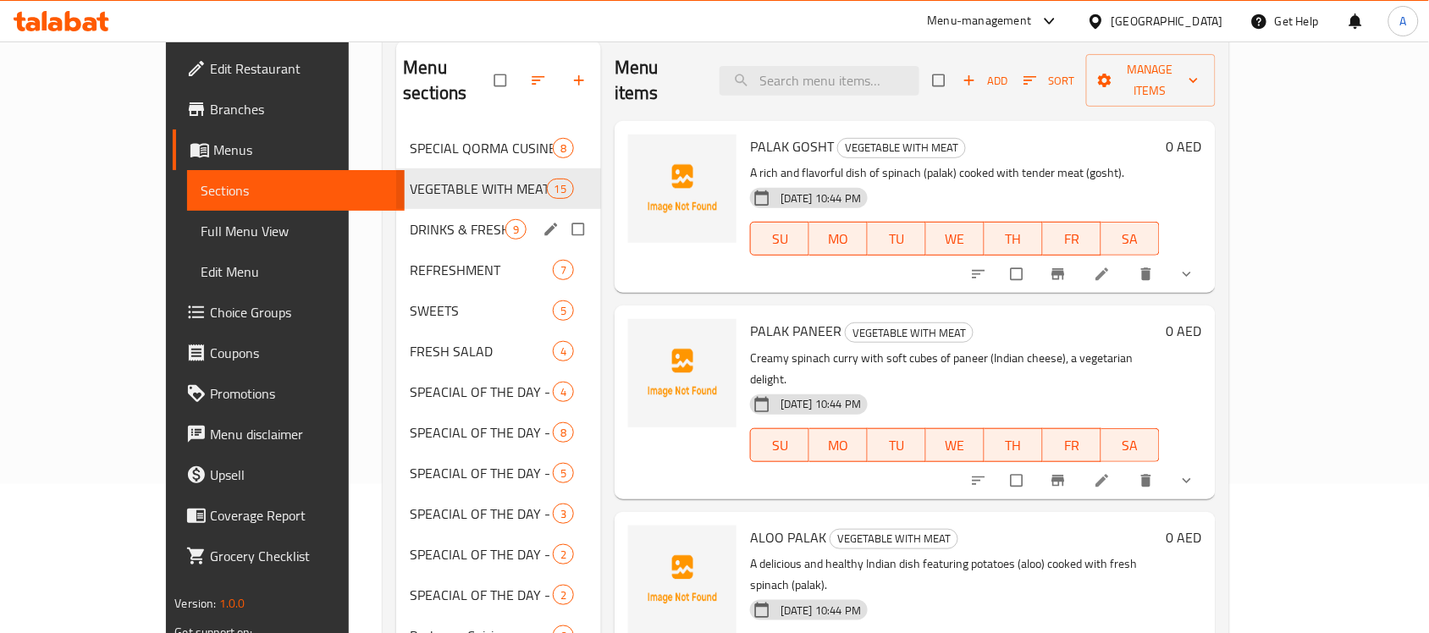
scroll to position [148, 0]
click at [410, 220] on span "DRINKS & FRESH JUICE" at bounding box center [458, 230] width 96 height 20
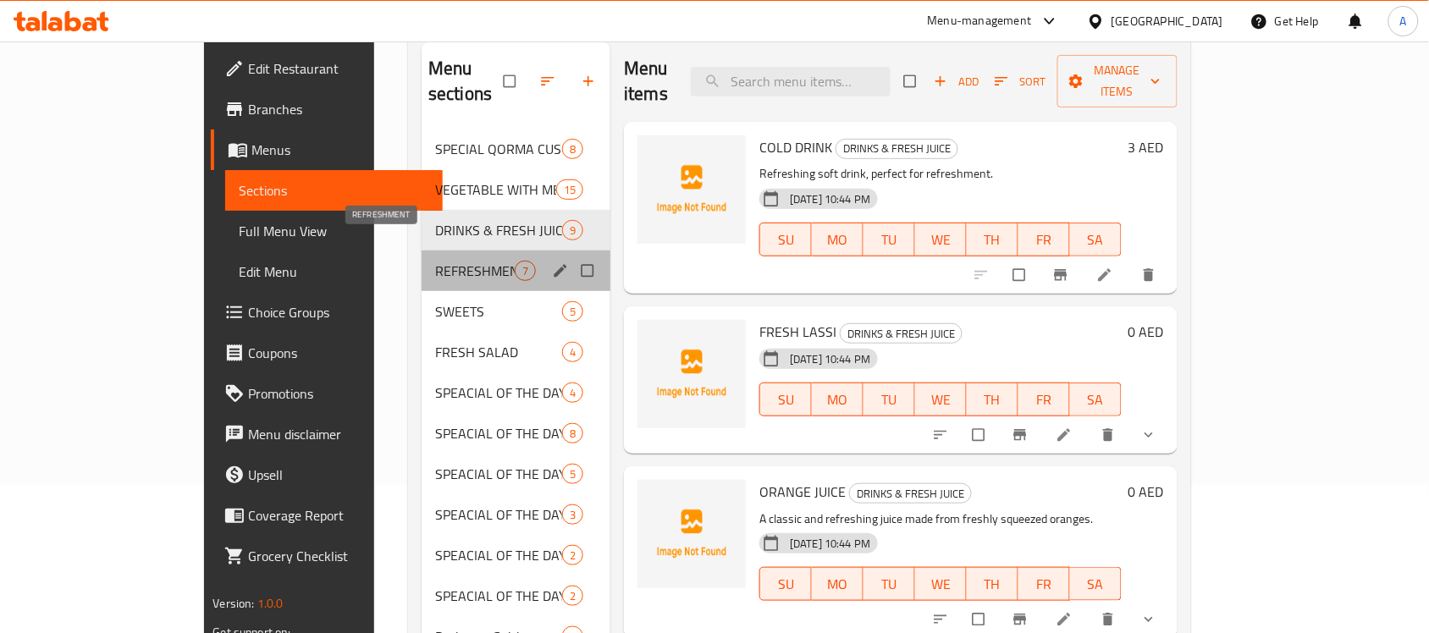
click at [435, 261] on span "REFRESHMENT" at bounding box center [475, 271] width 80 height 20
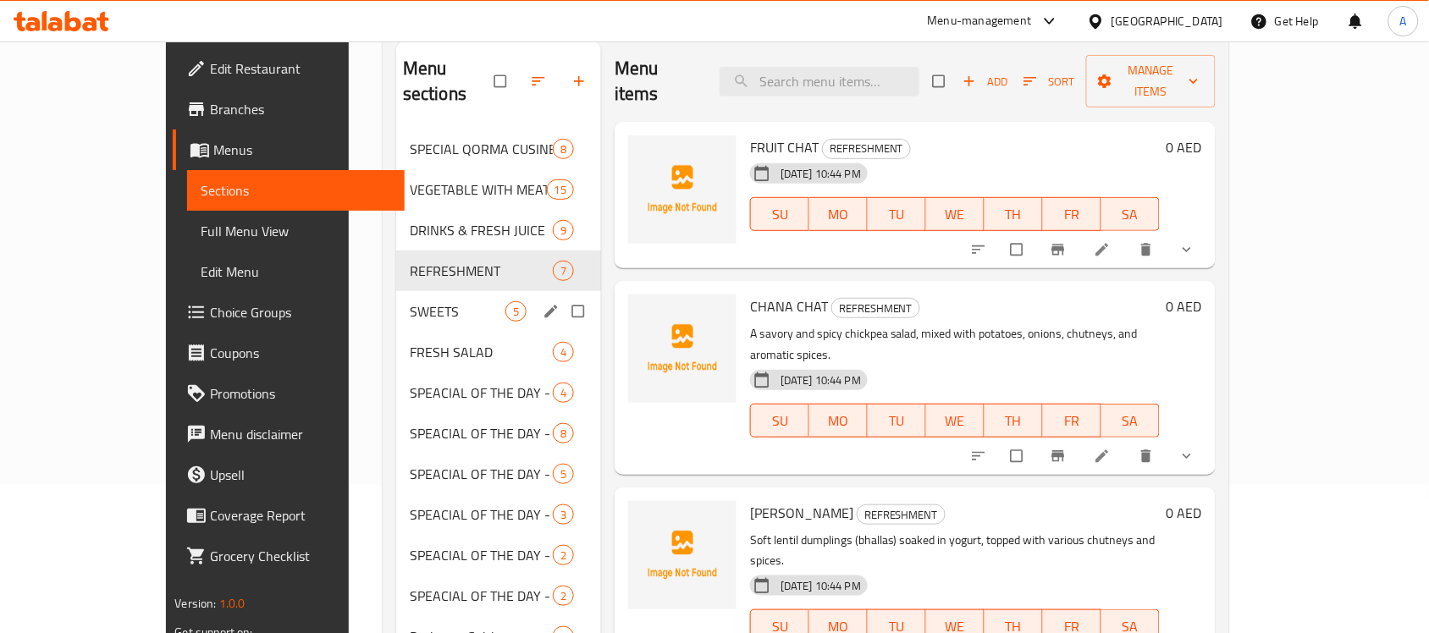
click at [396, 291] on div "SWEETS 5" at bounding box center [498, 311] width 205 height 41
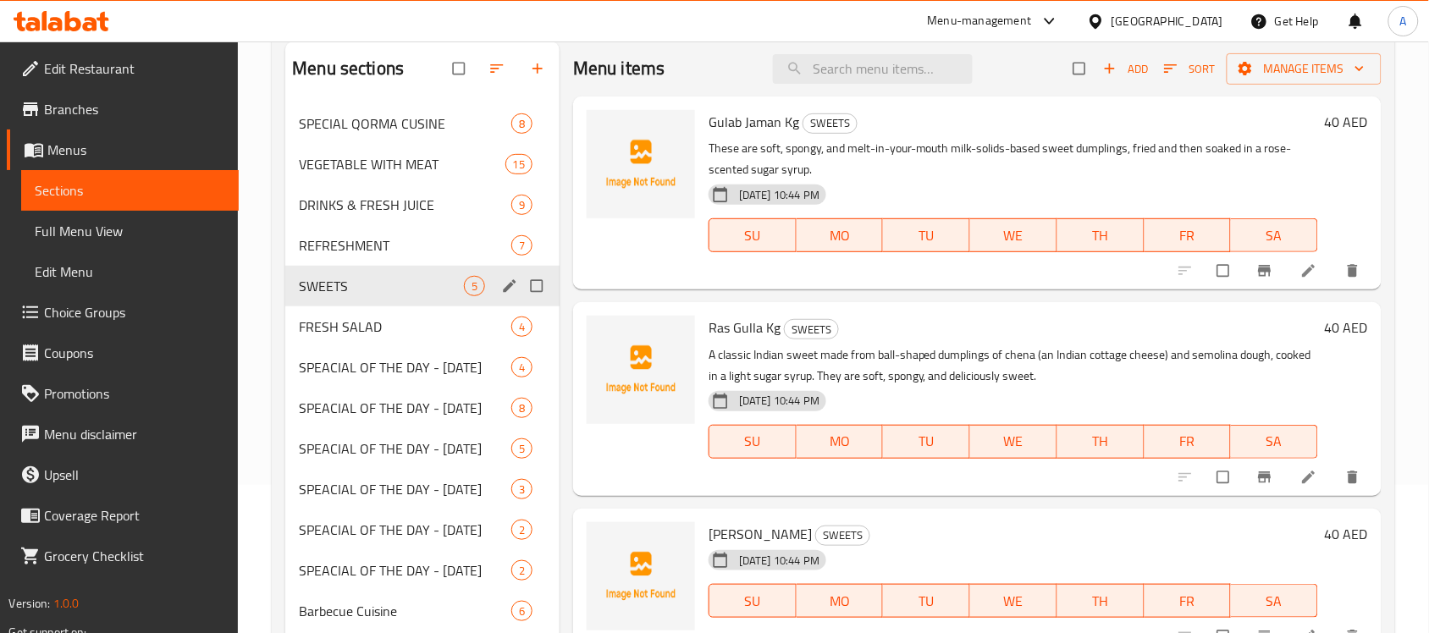
scroll to position [361, 0]
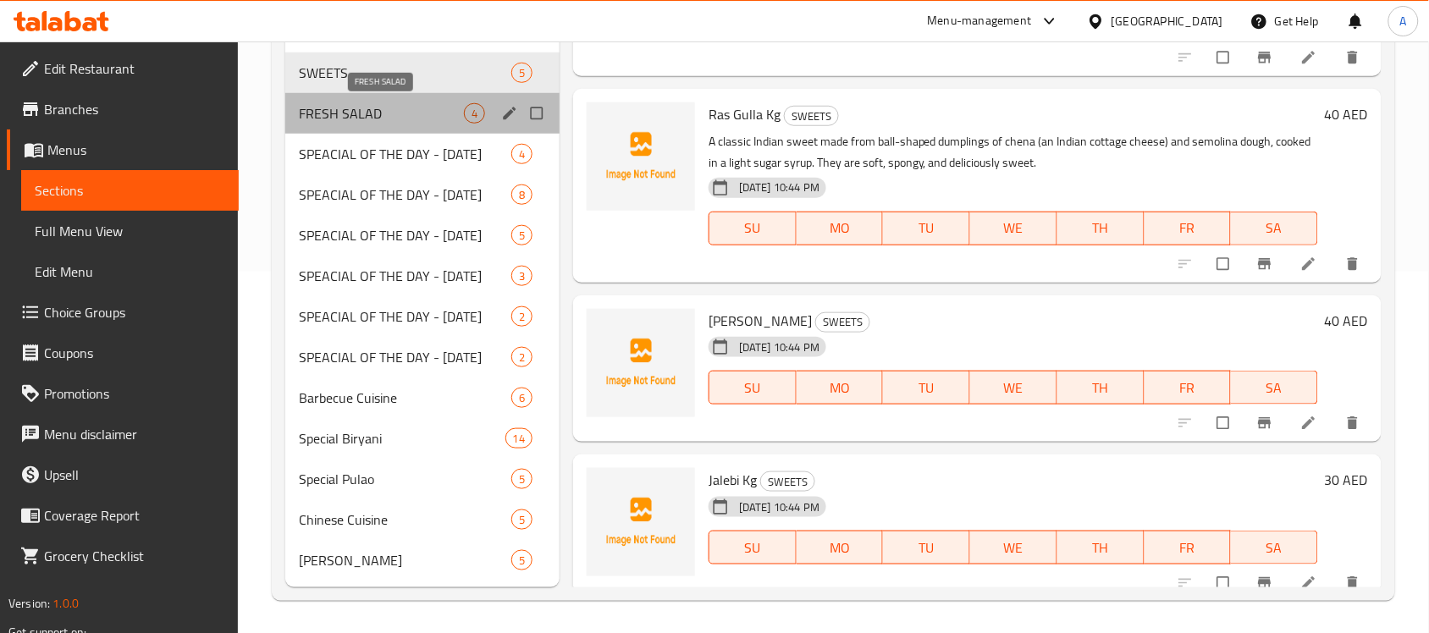
click at [358, 117] on span "FRESH SALAD" at bounding box center [381, 113] width 165 height 20
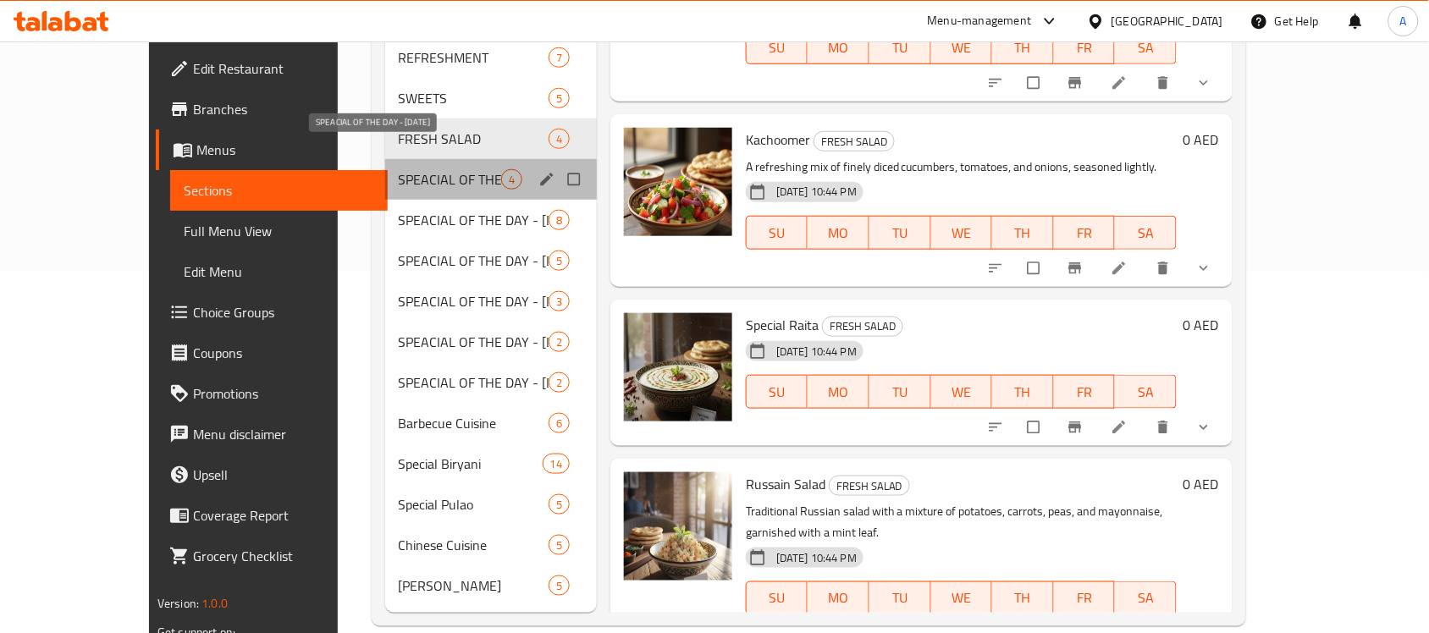
click at [399, 169] on span "SPEACIAL OF THE DAY - SATURDAY" at bounding box center [450, 179] width 102 height 20
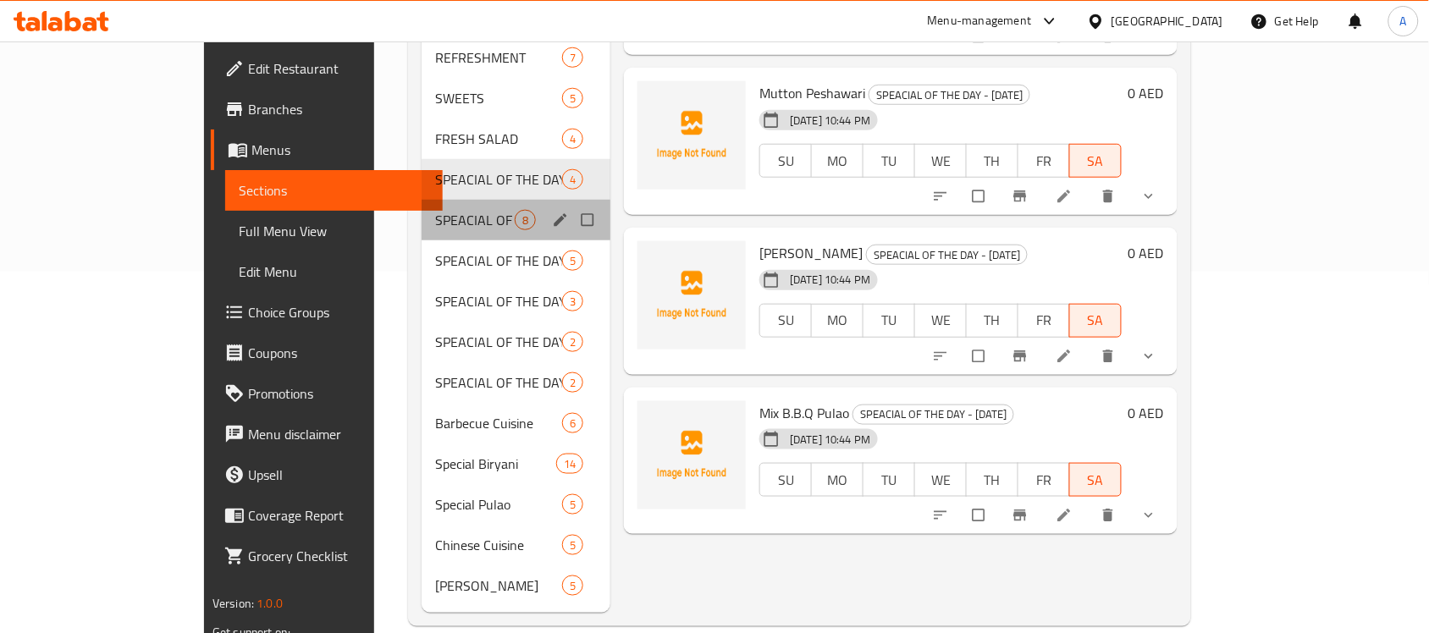
click at [421, 200] on div "SPEACIAL OF THE DAY - SUNDAY 8" at bounding box center [515, 220] width 189 height 41
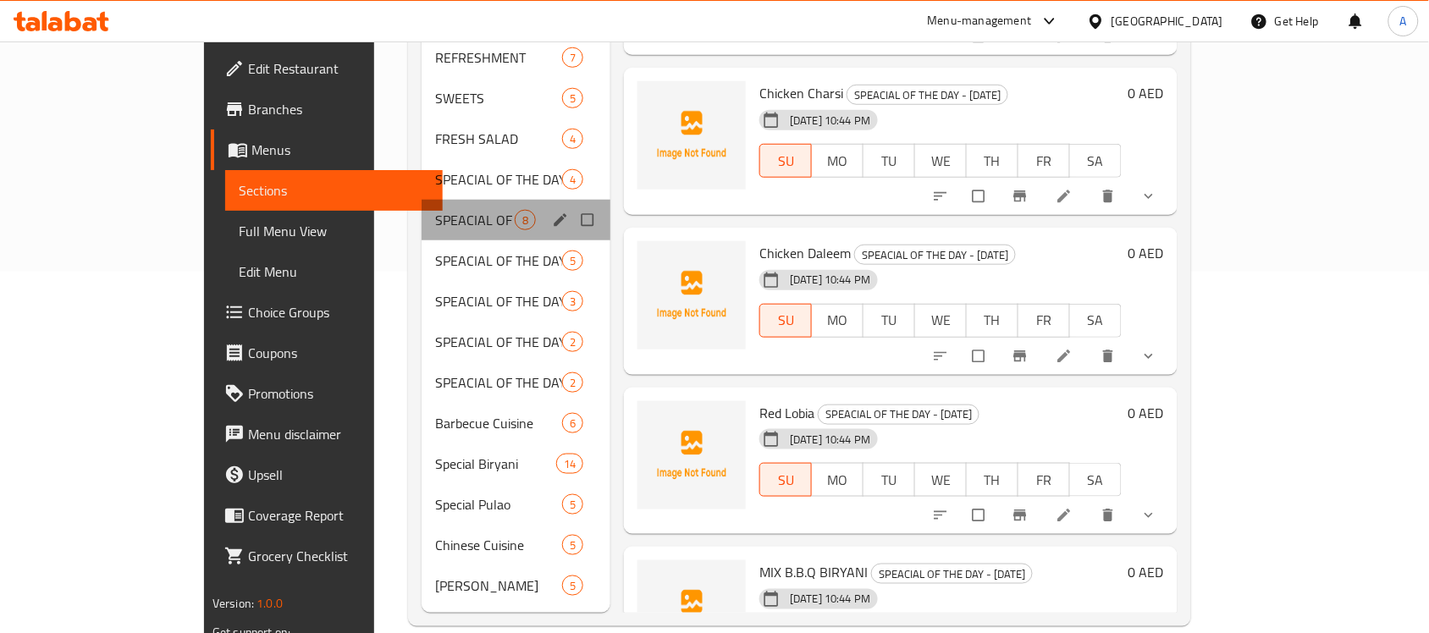
click at [421, 208] on div "SPEACIAL OF THE DAY - SUNDAY 8" at bounding box center [515, 220] width 189 height 41
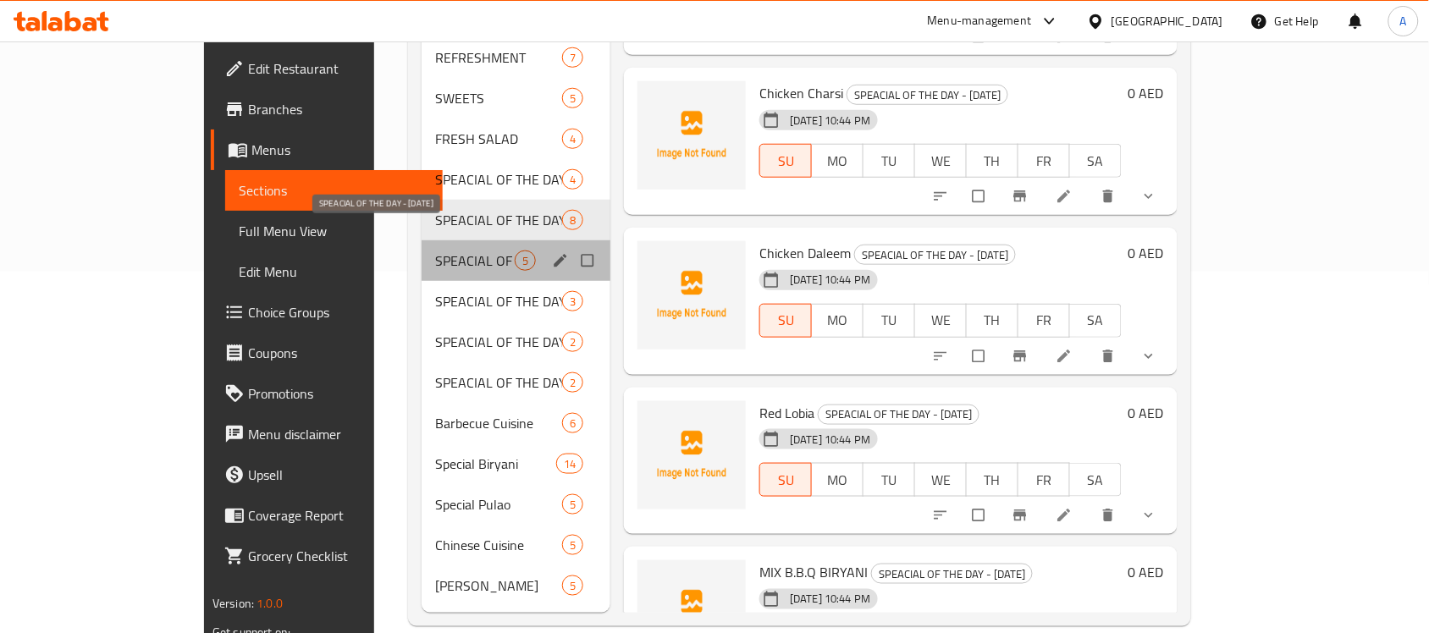
click at [435, 251] on span "SPEACIAL OF THE DAY - MONDAY" at bounding box center [475, 261] width 80 height 20
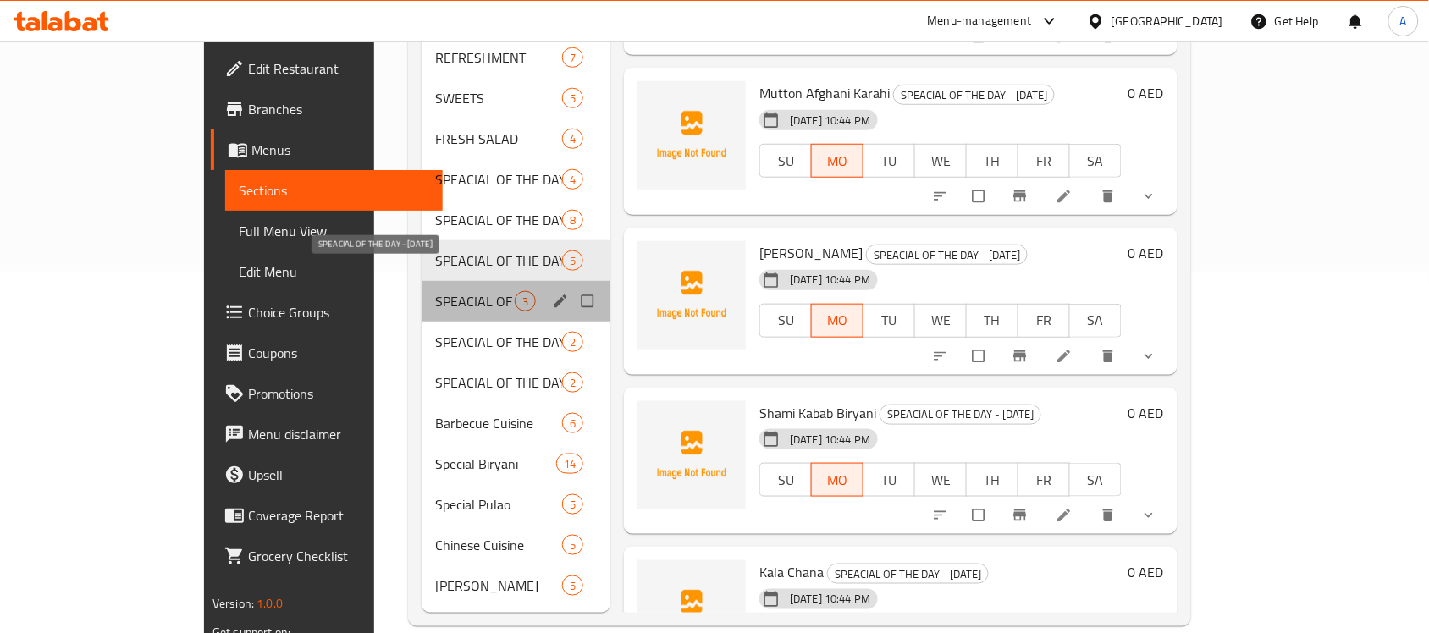
click at [435, 291] on span "SPEACIAL OF THE DAY - TUESDAY" at bounding box center [475, 301] width 80 height 20
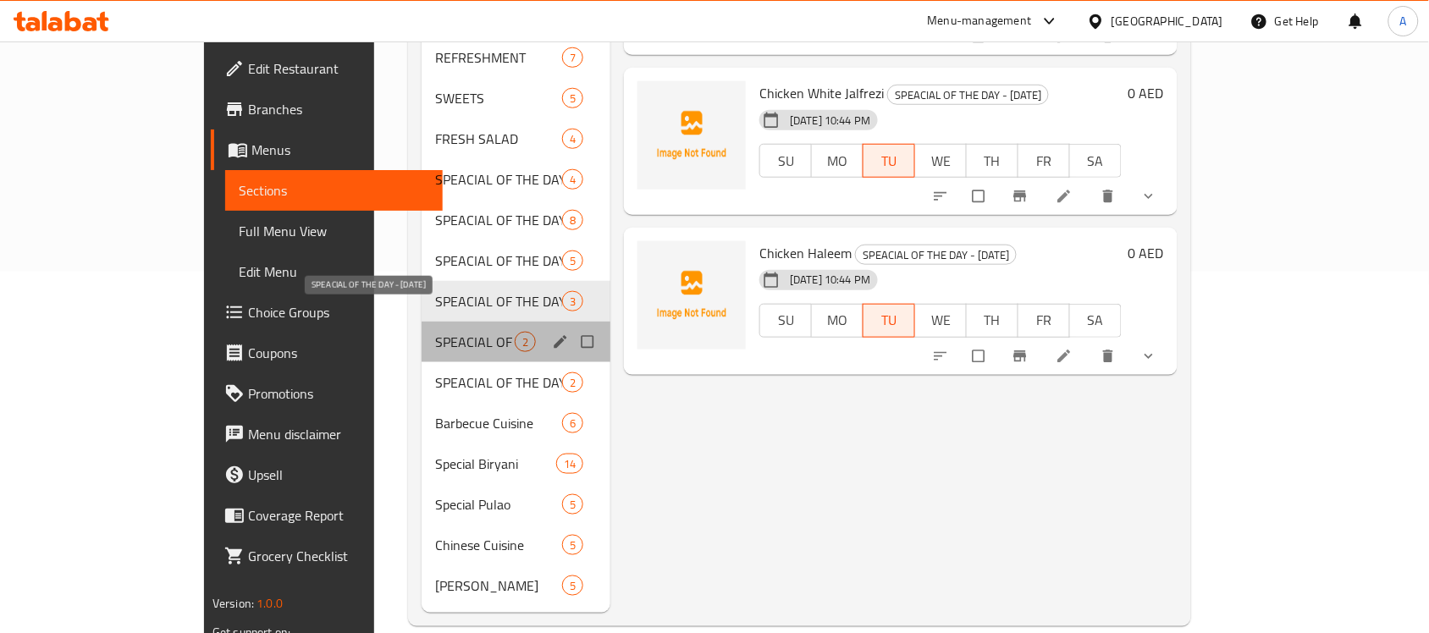
click at [435, 332] on span "SPEACIAL OF THE DAY - WEDNESDAY" at bounding box center [475, 342] width 80 height 20
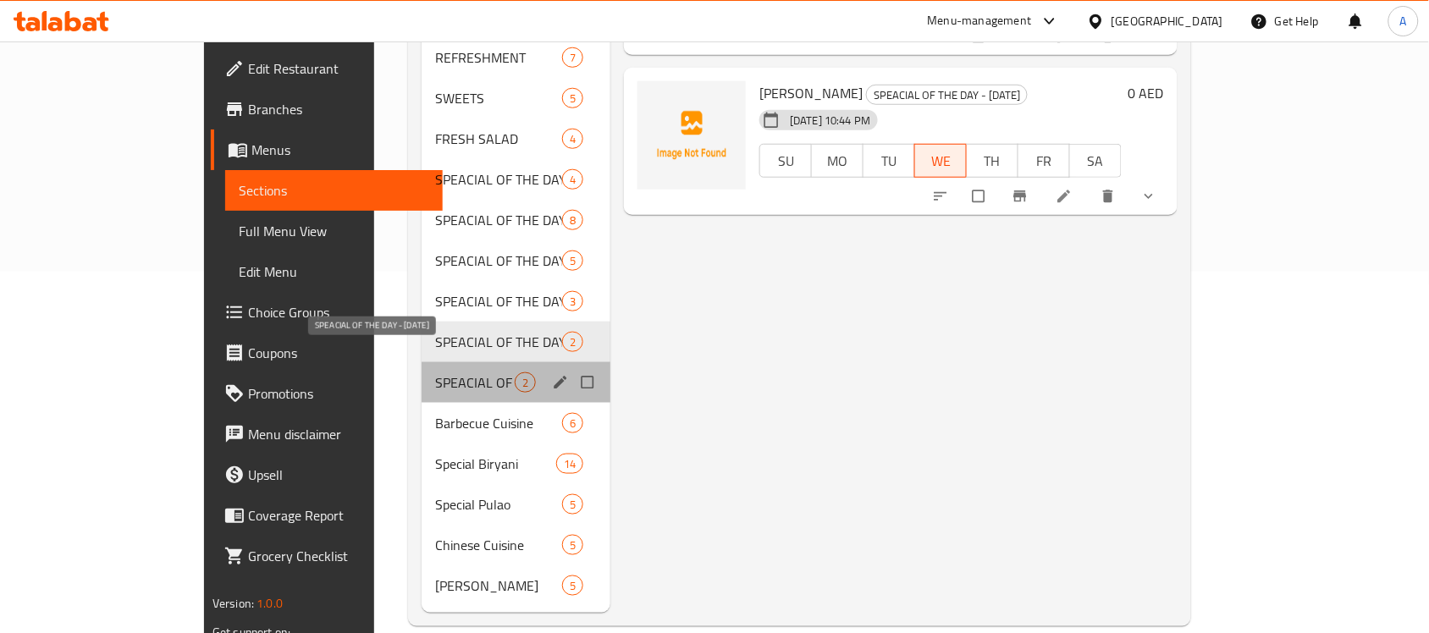
click at [435, 372] on span "SPEACIAL OF THE DAY - THURSDAY" at bounding box center [475, 382] width 80 height 20
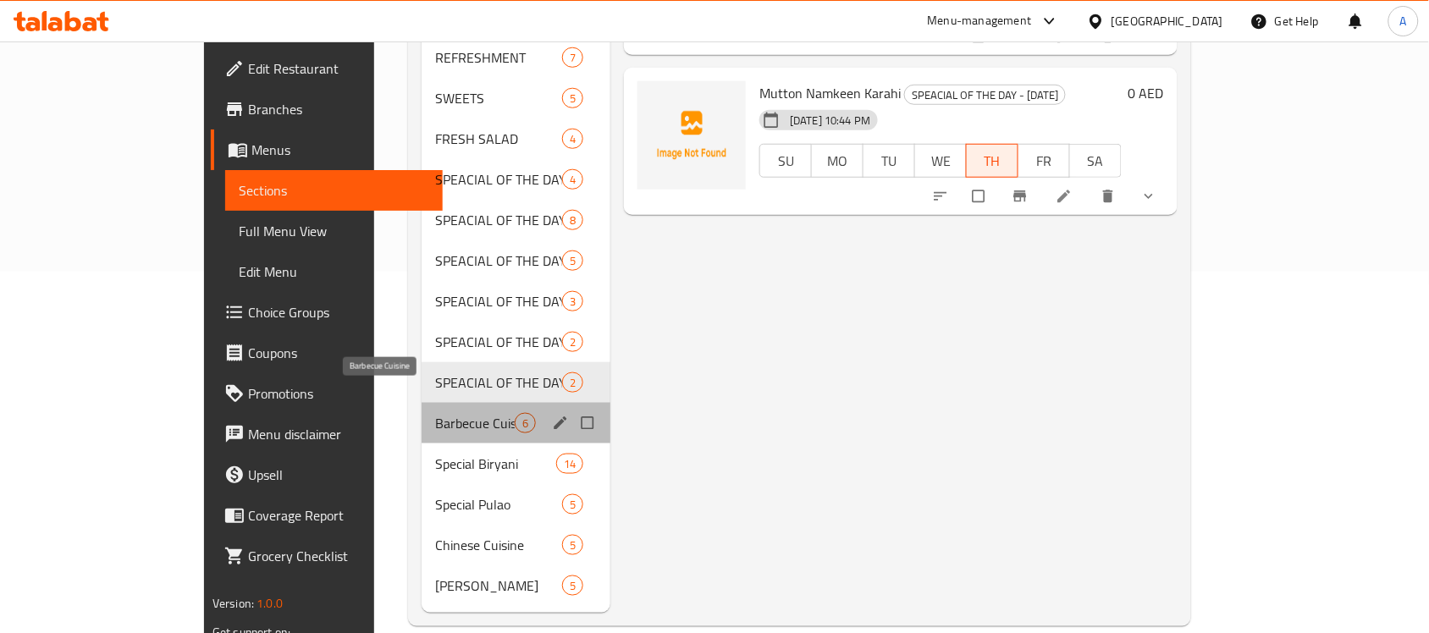
click at [435, 413] on span "Barbecue Cuisine" at bounding box center [475, 423] width 80 height 20
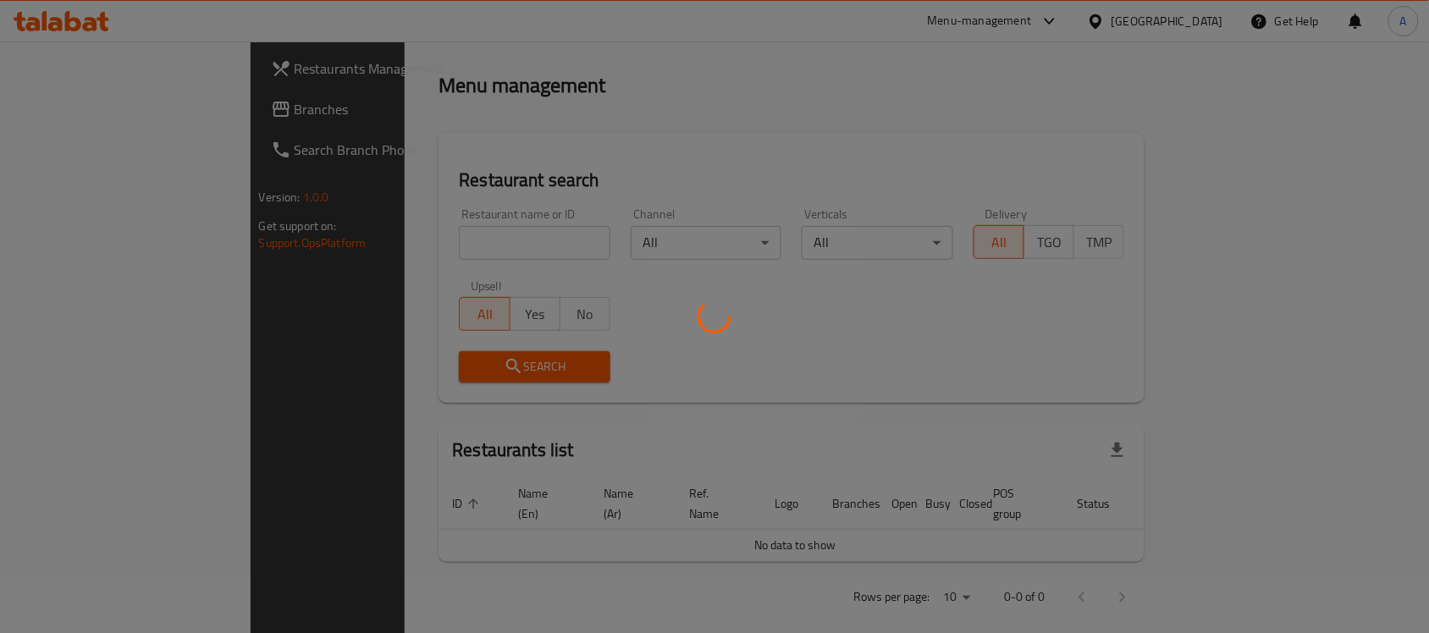
scroll to position [242, 0]
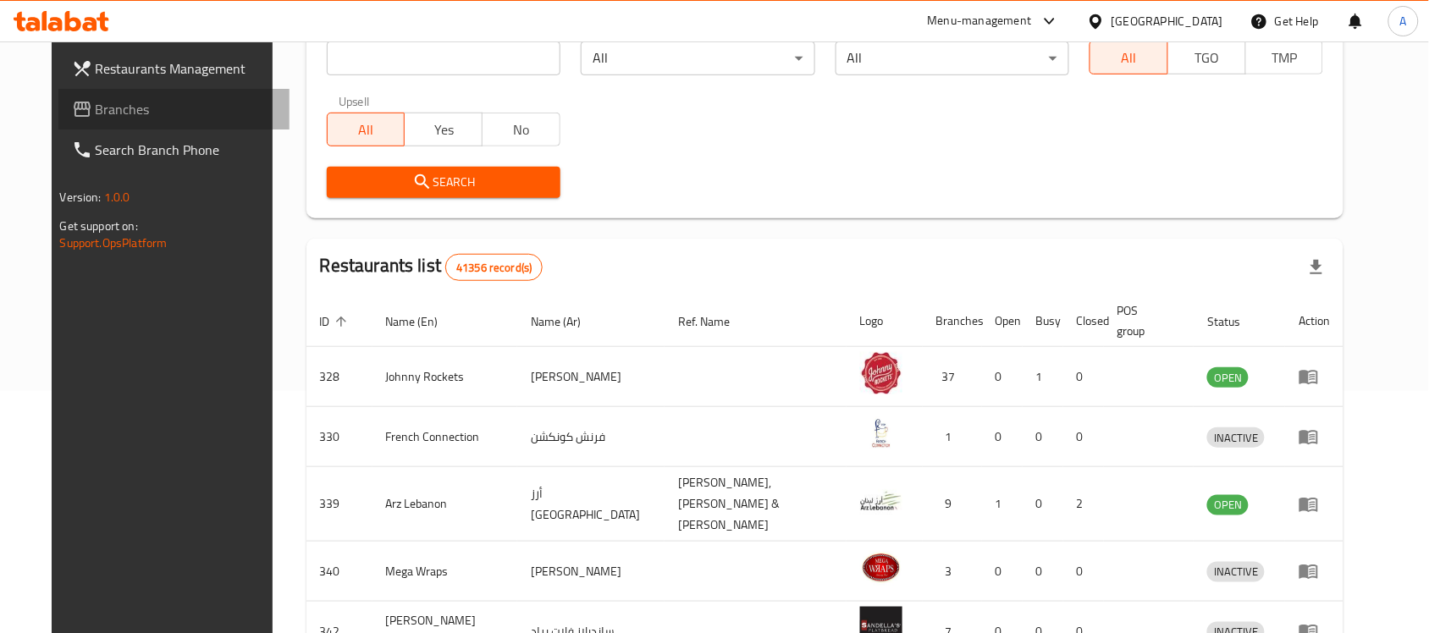
click at [96, 112] on span "Branches" at bounding box center [186, 109] width 181 height 20
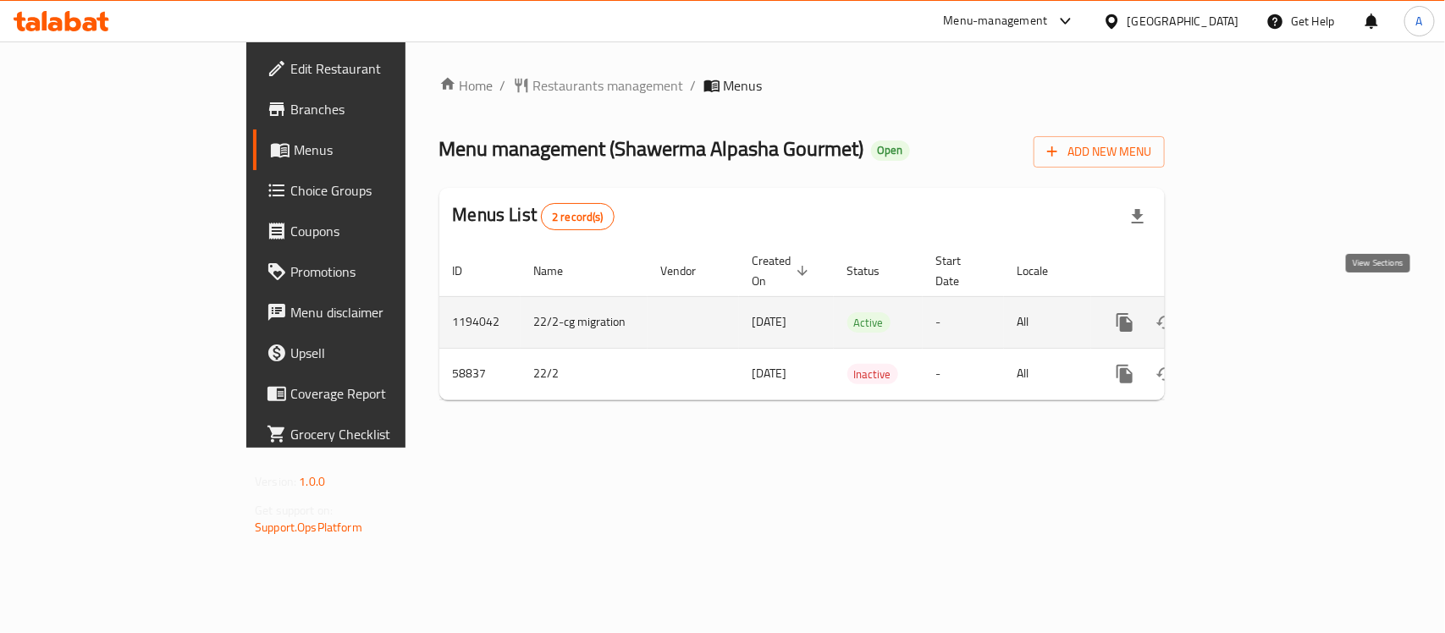
click at [1257, 312] on icon "enhanced table" at bounding box center [1246, 322] width 20 height 20
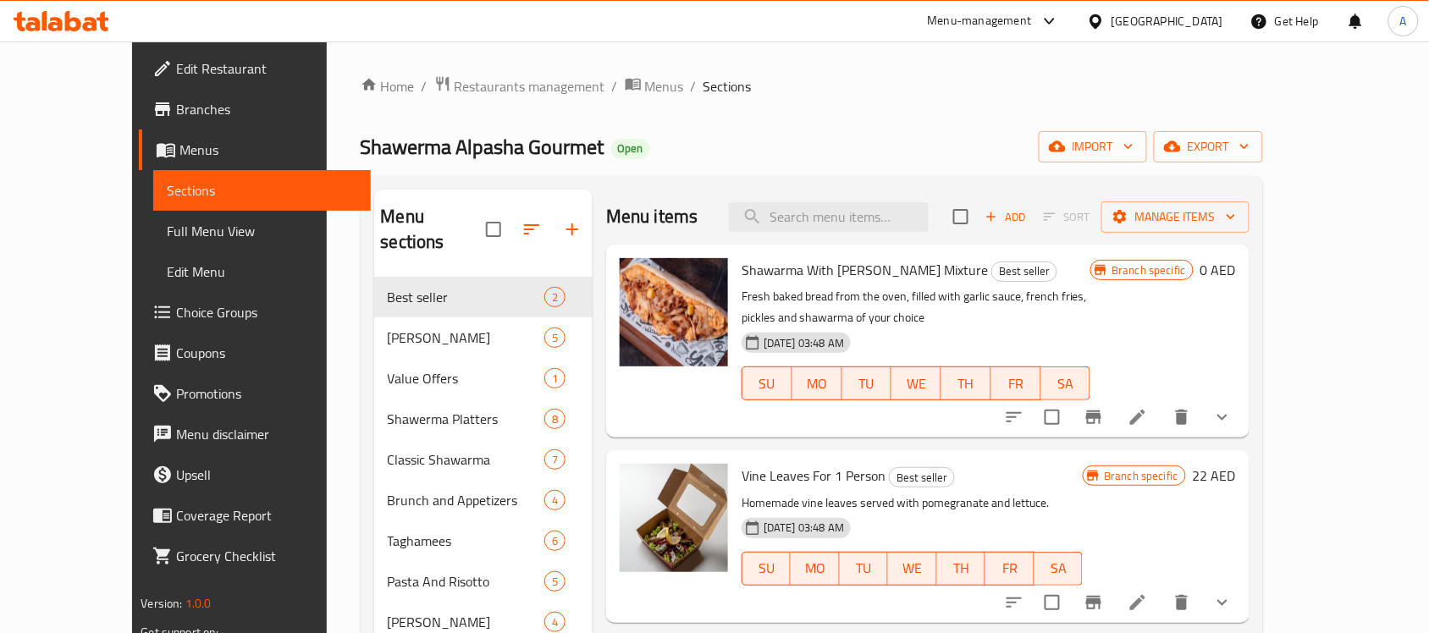
click at [895, 76] on ol "Home / Restaurants management / Menus / Sections" at bounding box center [812, 86] width 902 height 22
click at [1236, 218] on span "Manage items" at bounding box center [1175, 217] width 121 height 21
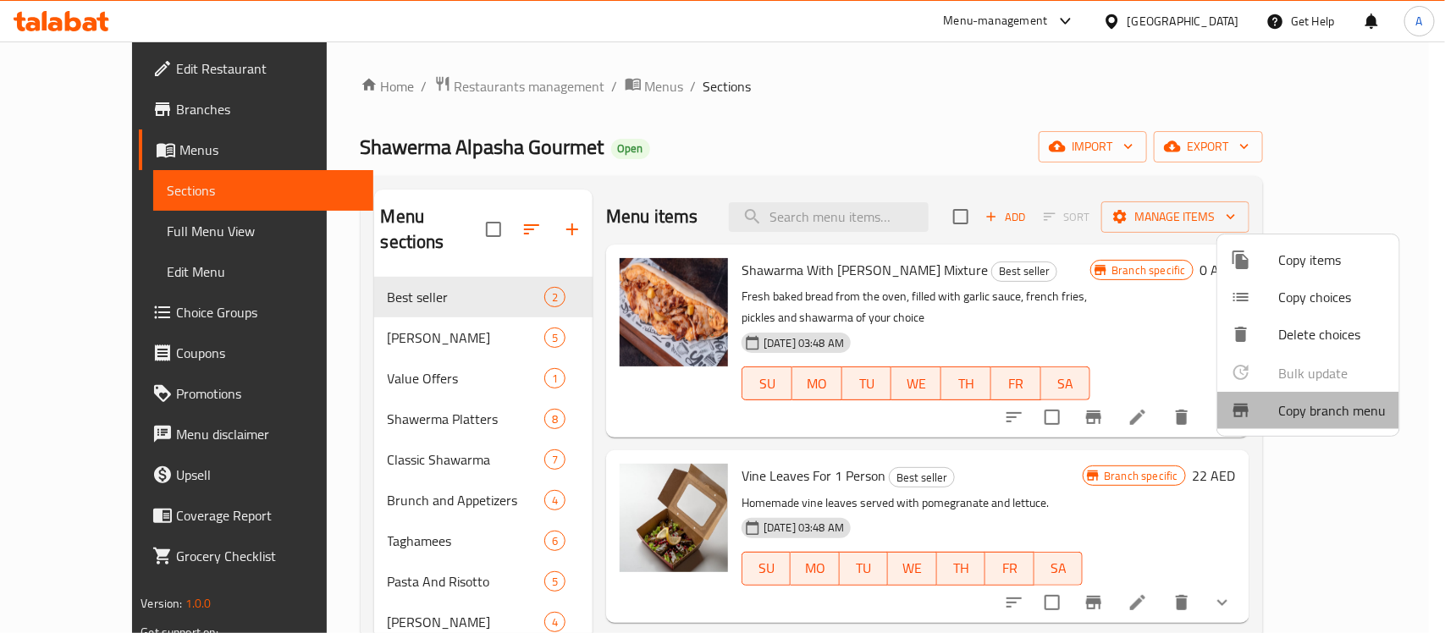
click at [1327, 415] on span "Copy branch menu" at bounding box center [1331, 410] width 107 height 20
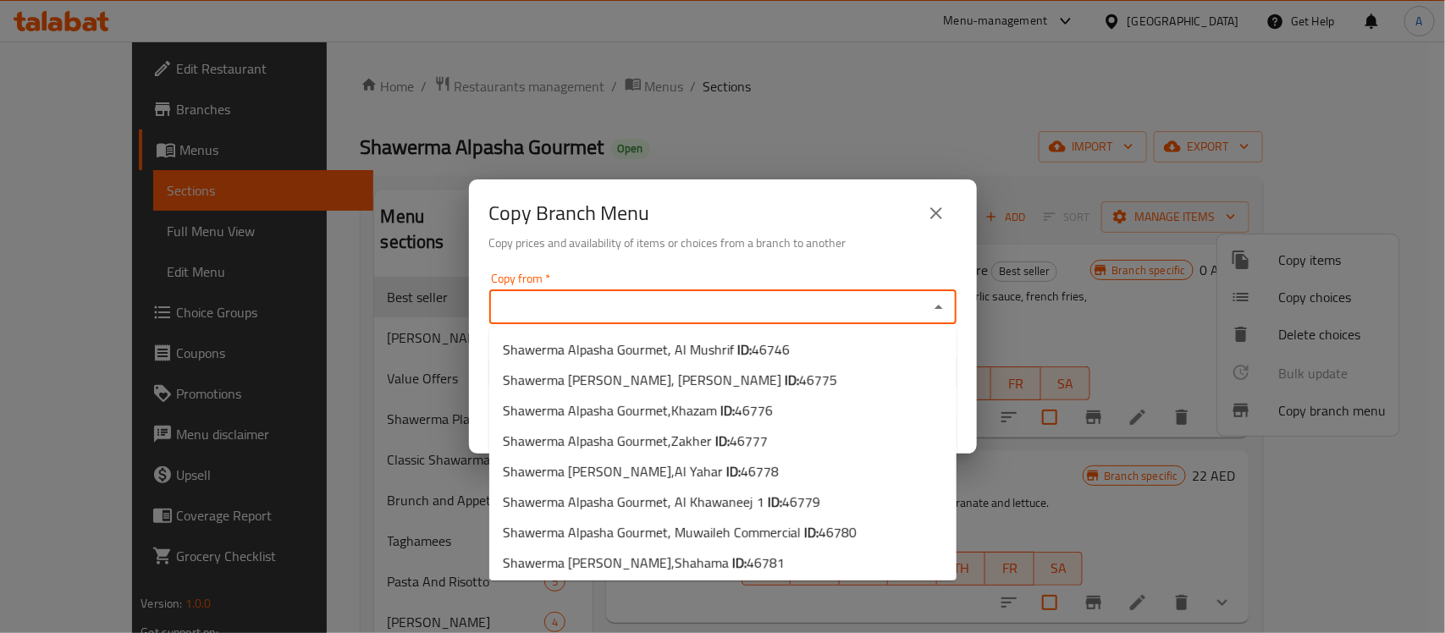
click at [633, 306] on input "Copy from   *" at bounding box center [708, 307] width 429 height 24
click at [818, 306] on input "Copy from   *" at bounding box center [708, 307] width 429 height 24
click at [818, 504] on li "Shawerma Alpasha Gourmet, Al Khawaneej 1 ID: 46779" at bounding box center [722, 502] width 467 height 30
type input "Shawerma Alpasha Gourmet, Al Khawaneej 1"
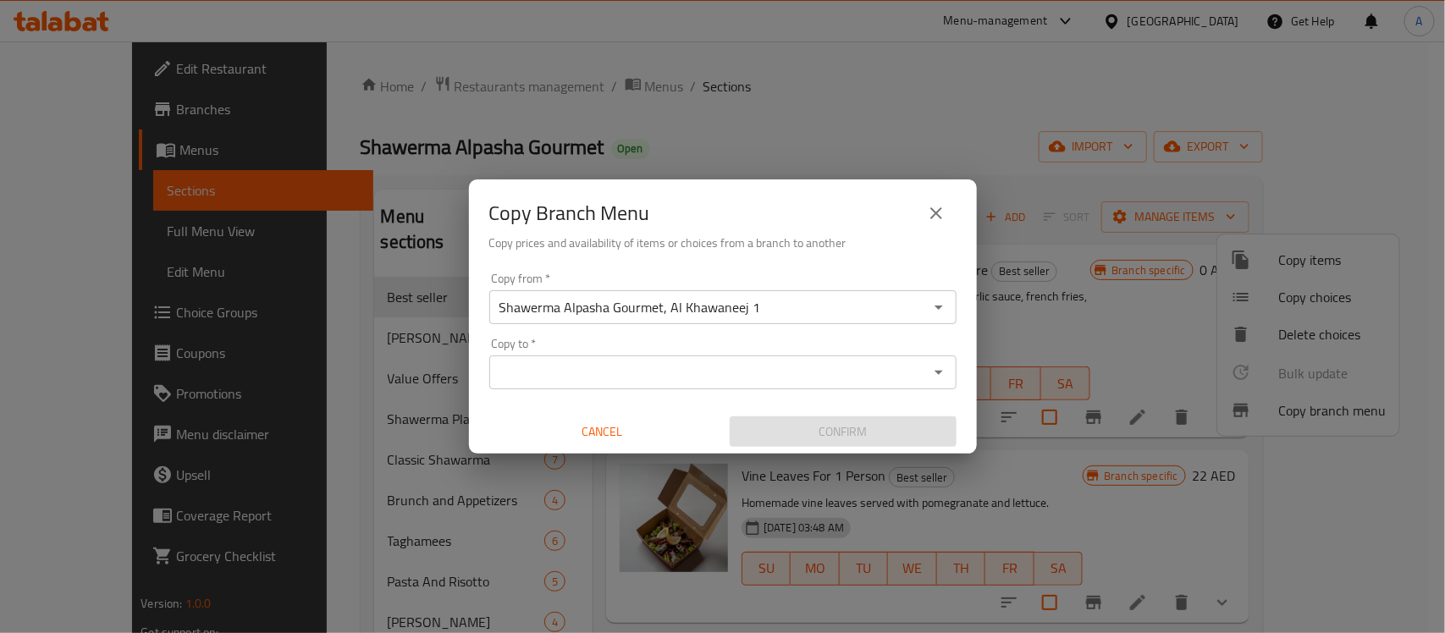
click at [580, 378] on input "Copy to   *" at bounding box center [708, 373] width 429 height 24
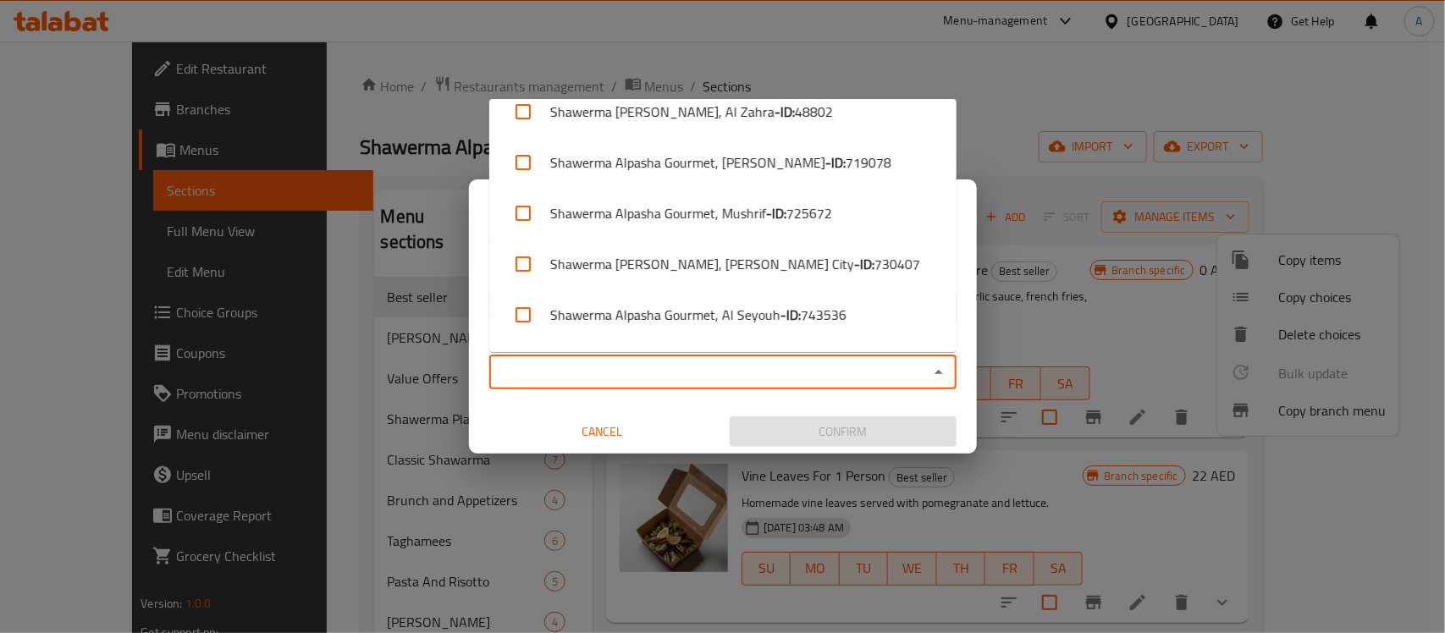
scroll to position [876, 0]
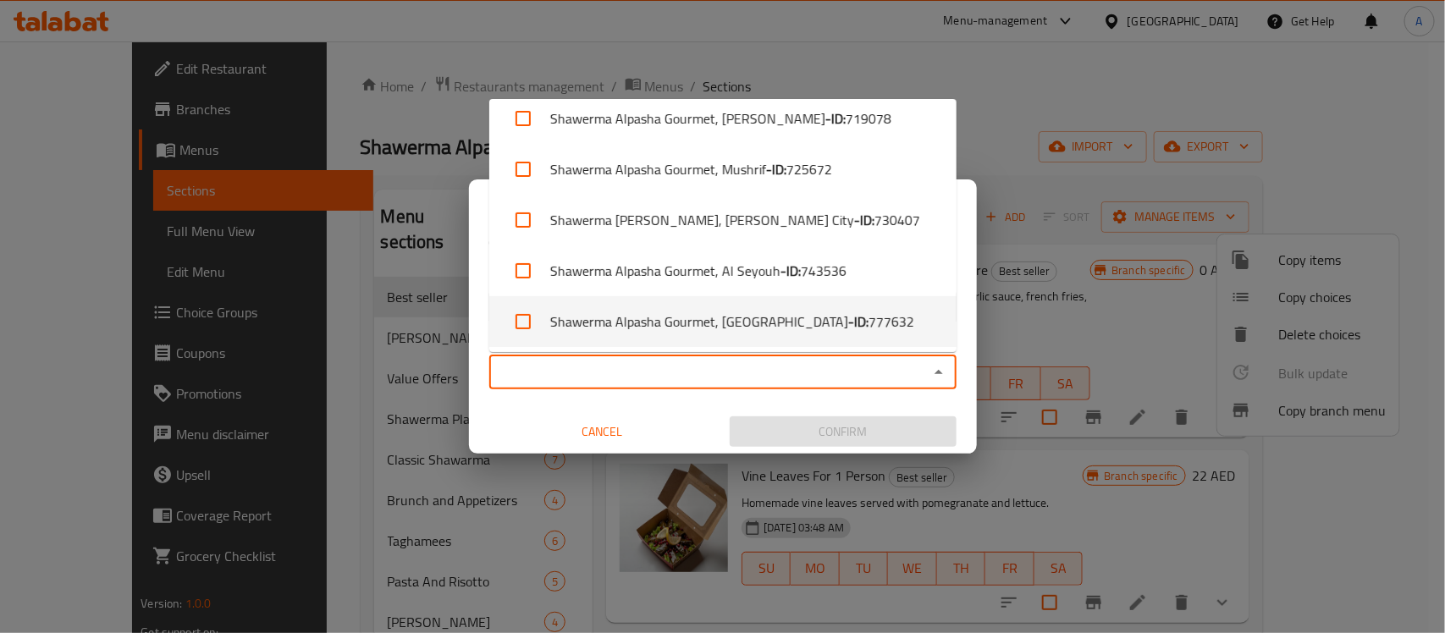
click at [868, 323] on span "777632" at bounding box center [891, 321] width 46 height 20
checkbox input "true"
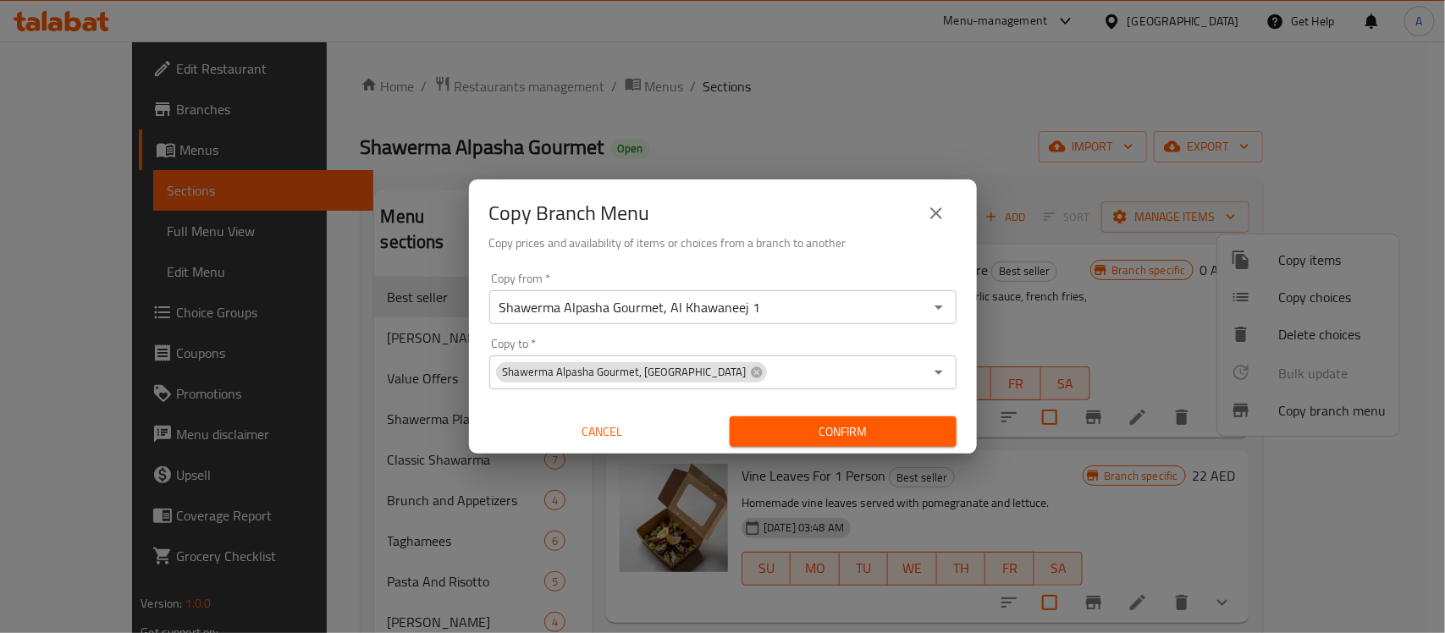
click at [480, 402] on div "Copy from   * Shawerma Alpasha Gourmet, Al Khawaneej 1 Copy from * Copy to   * …" at bounding box center [723, 360] width 508 height 189
click at [817, 429] on span "Confirm" at bounding box center [843, 431] width 200 height 21
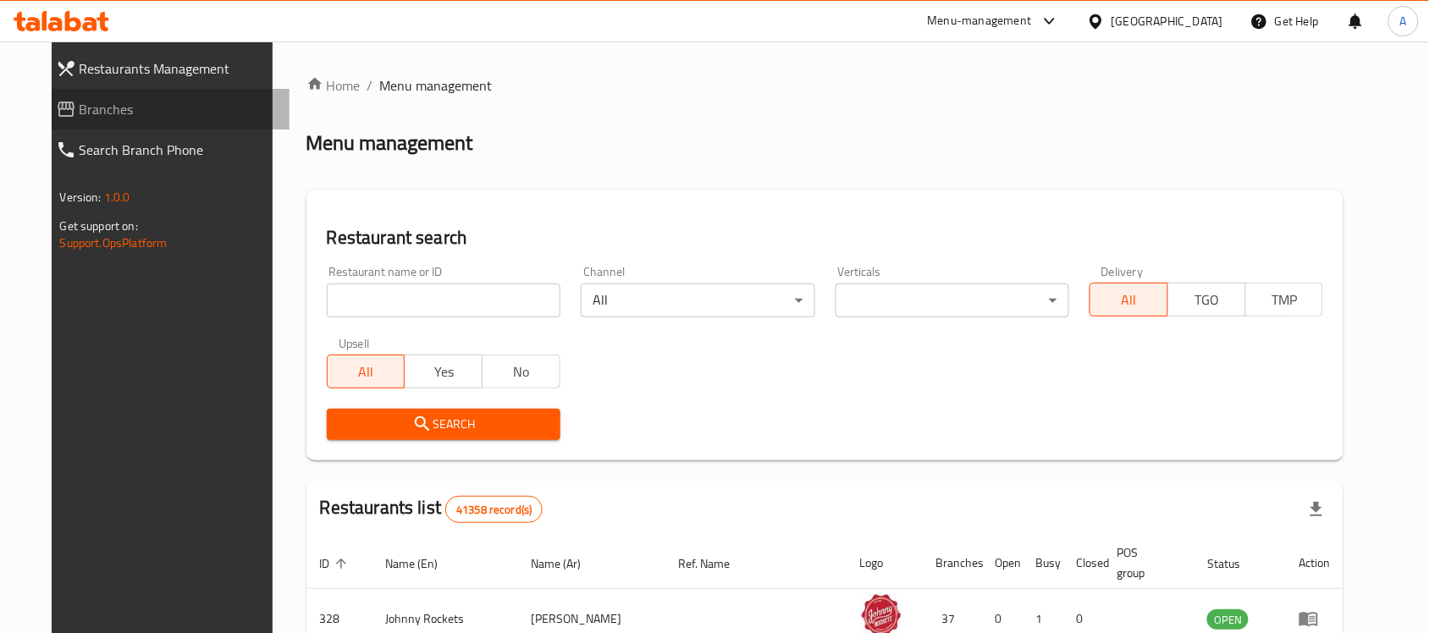
click at [80, 104] on span "Branches" at bounding box center [178, 109] width 197 height 20
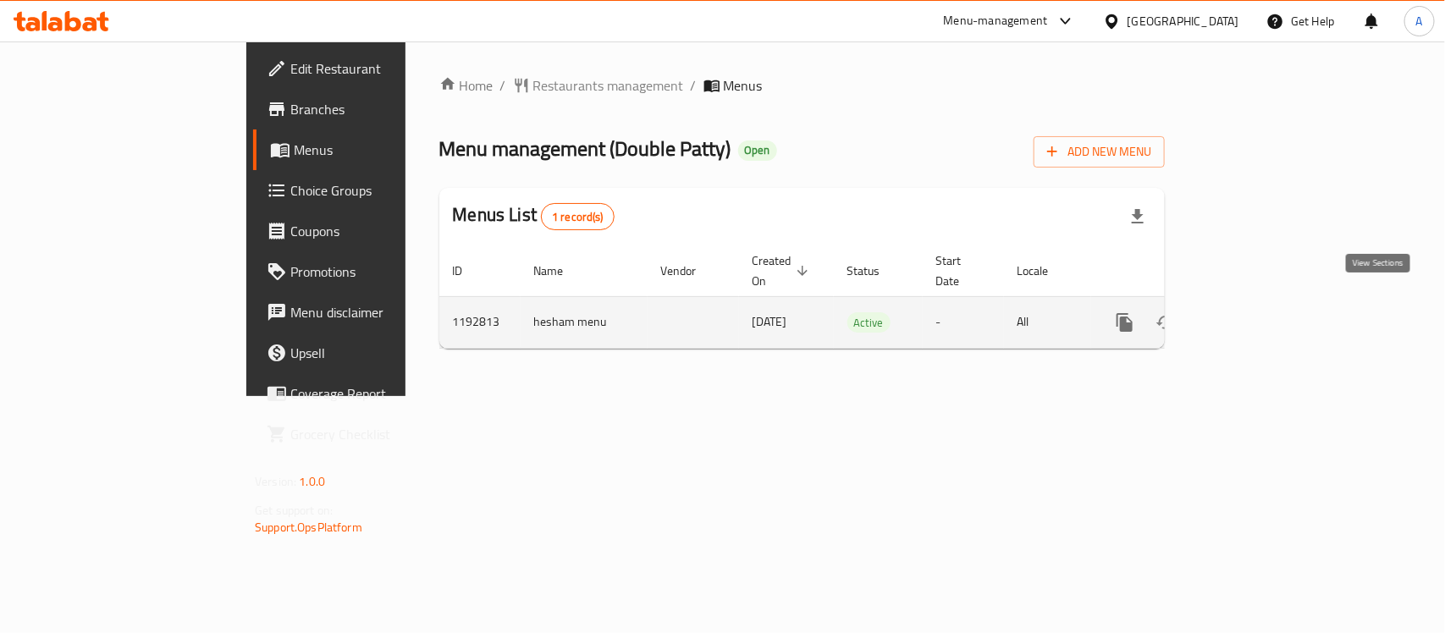
click at [1257, 312] on icon "enhanced table" at bounding box center [1246, 322] width 20 height 20
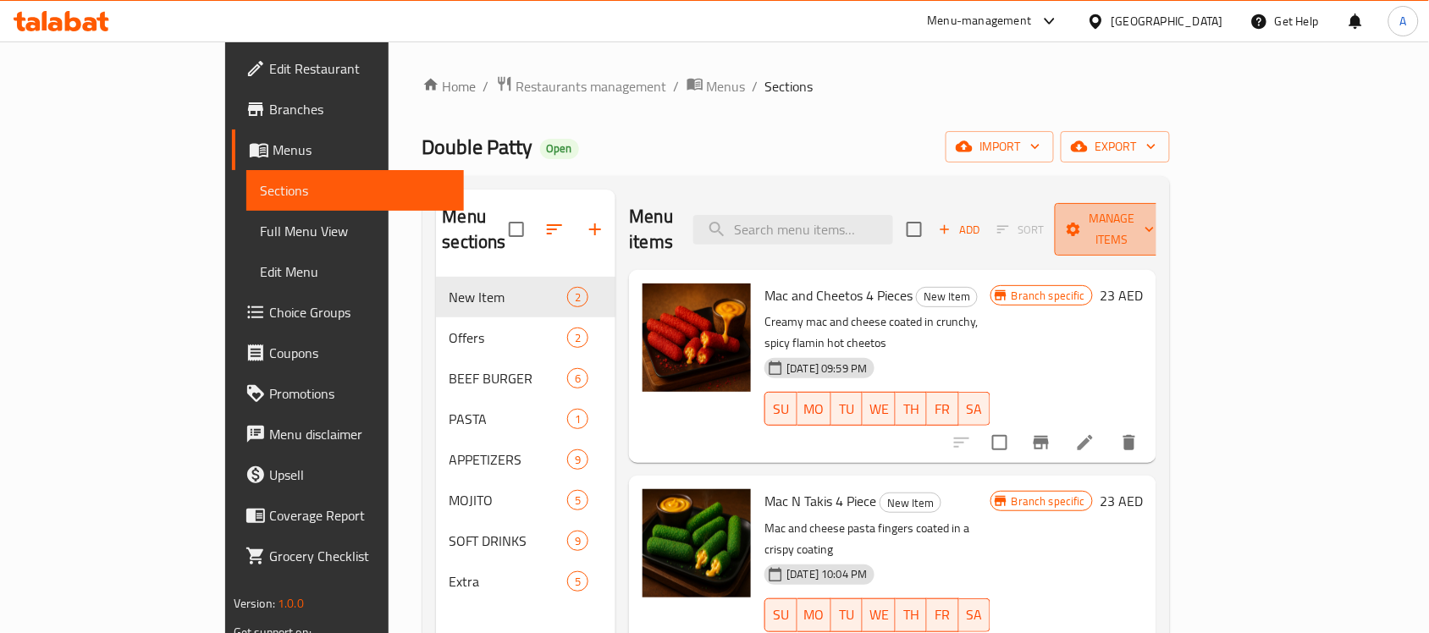
click at [1154, 224] on span "Manage items" at bounding box center [1111, 229] width 86 height 42
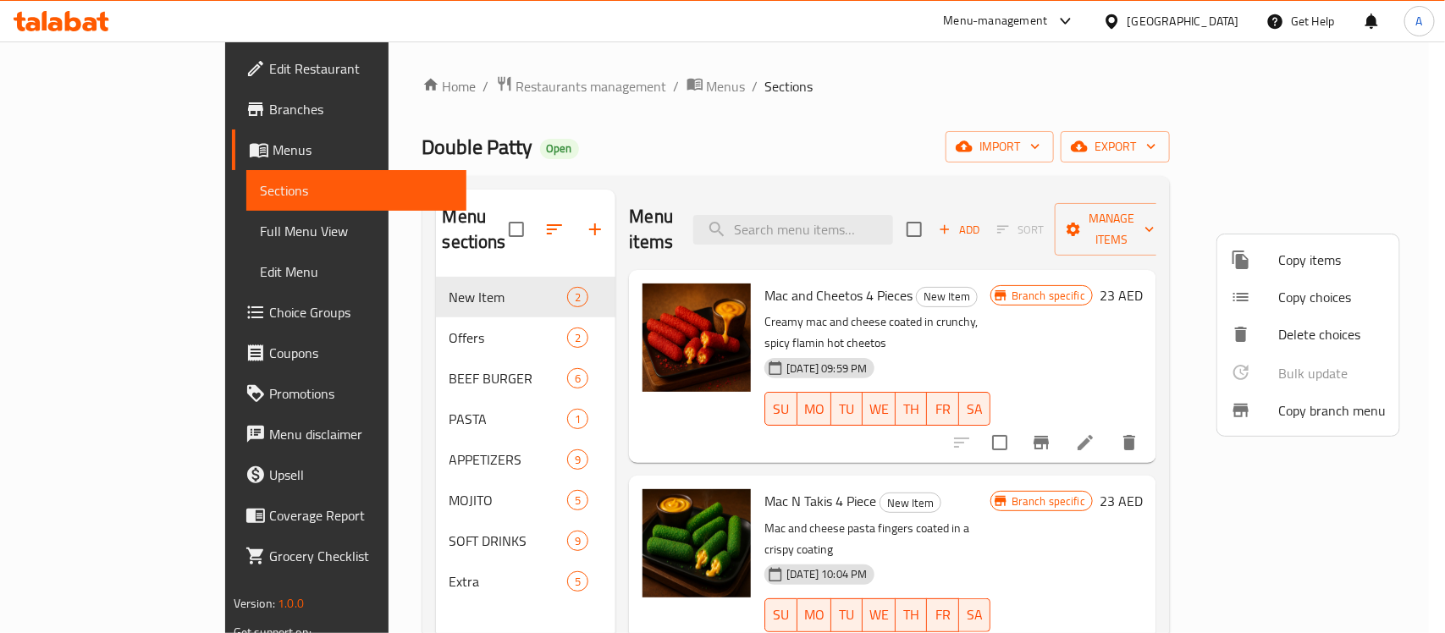
click at [1296, 400] on span "Copy branch menu" at bounding box center [1331, 410] width 107 height 20
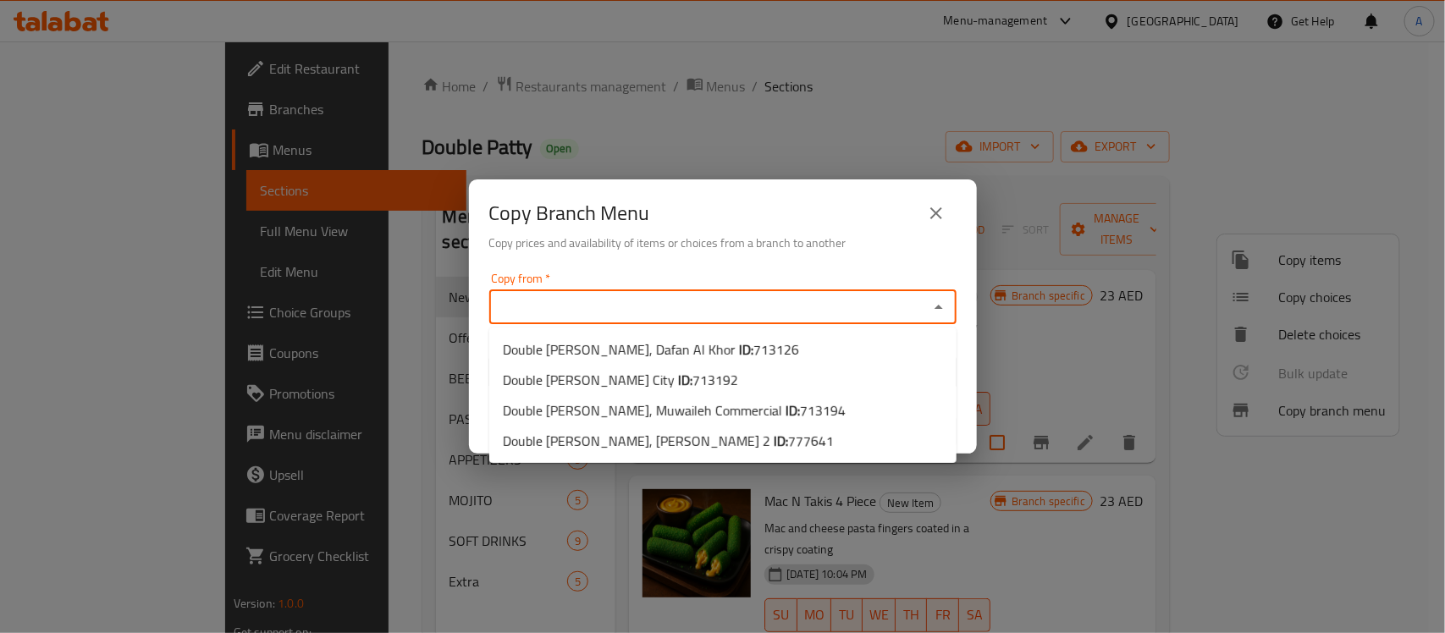
click at [565, 313] on input "Copy from   *" at bounding box center [708, 307] width 429 height 24
click at [611, 400] on span "Double [PERSON_NAME], Muwaileh Commercial ID: 713194" at bounding box center [674, 410] width 343 height 20
type input "Double [PERSON_NAME], Muwaileh Commercial"
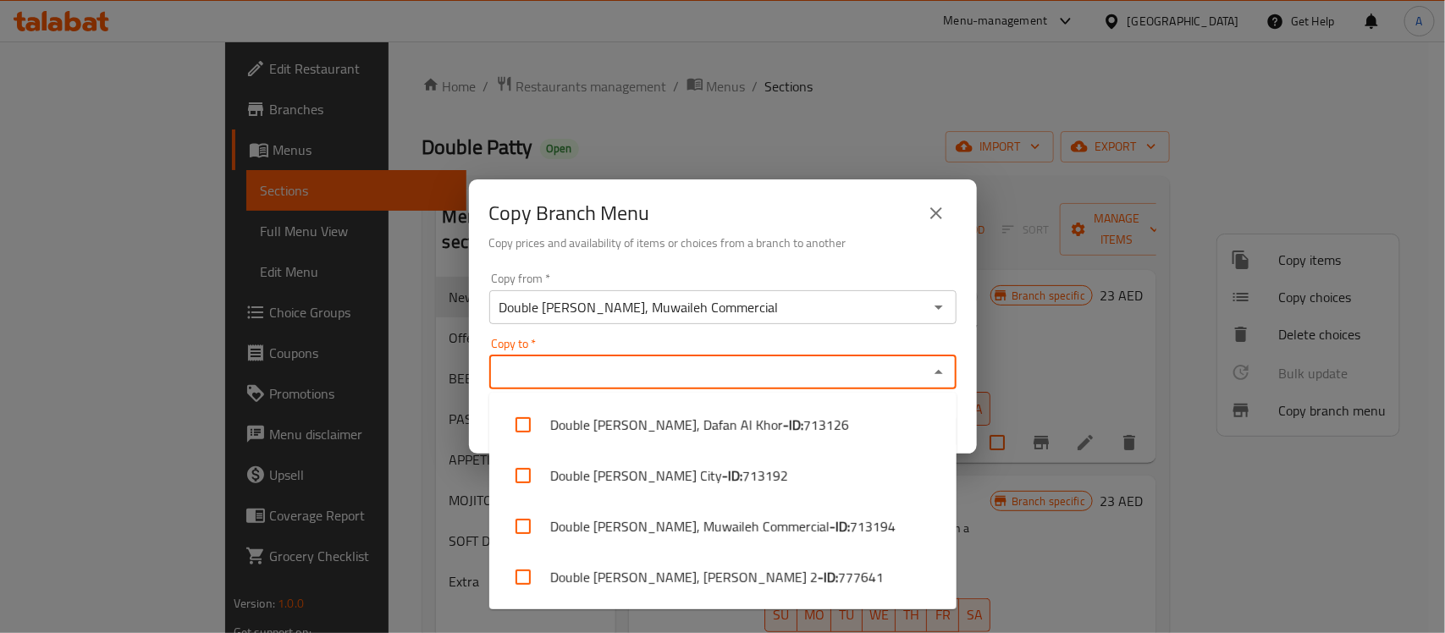
click at [641, 377] on input "Copy to   *" at bounding box center [708, 373] width 429 height 24
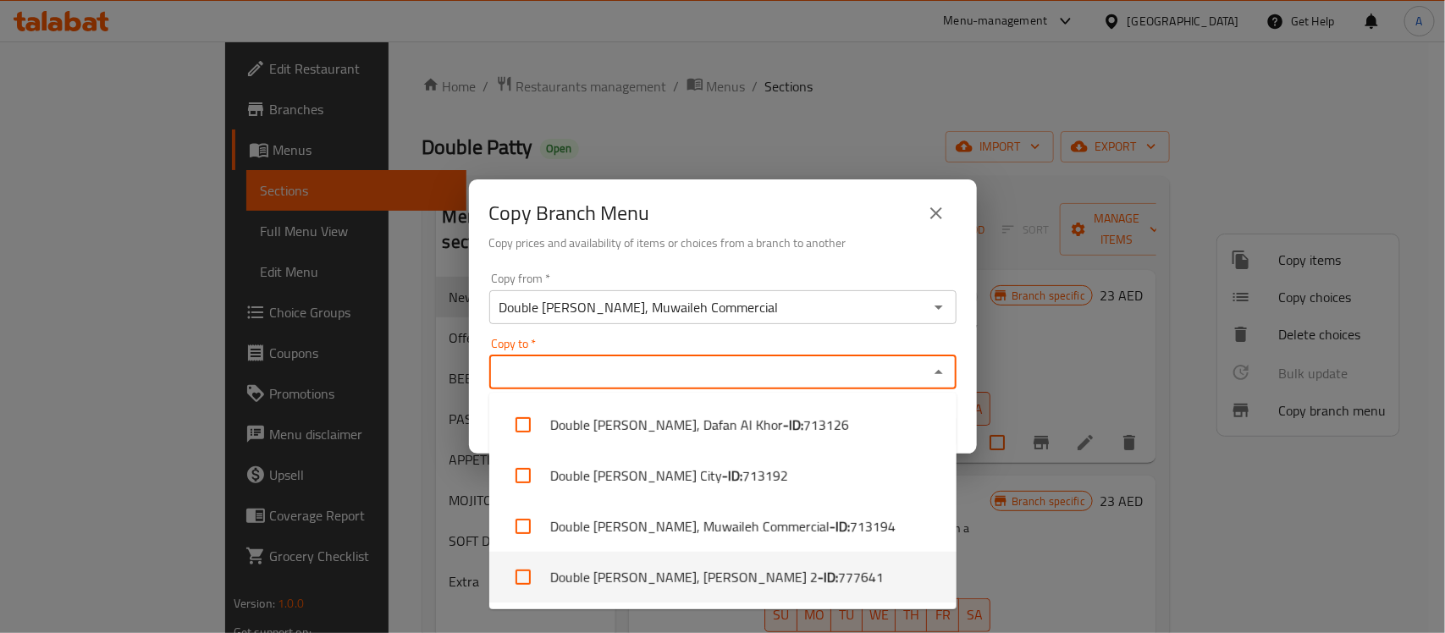
click at [658, 556] on li "Double [PERSON_NAME], [PERSON_NAME] 2 - ID: 777641" at bounding box center [722, 577] width 467 height 51
checkbox input "true"
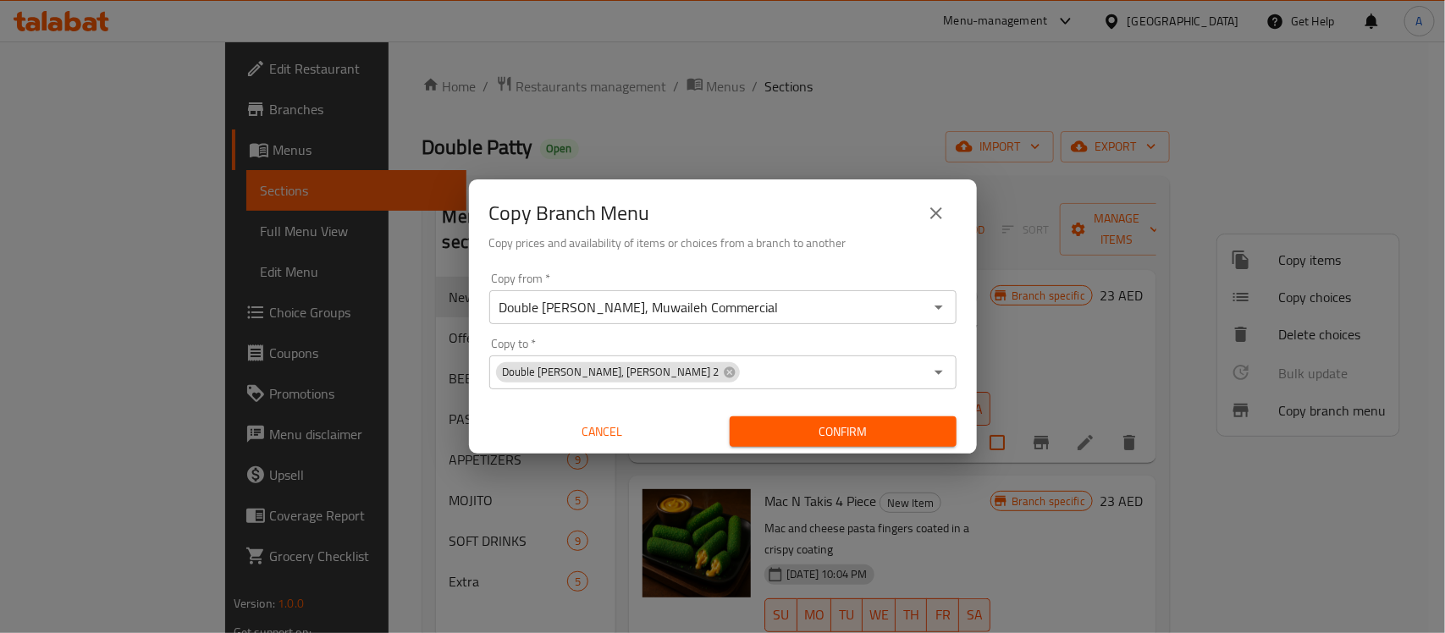
click at [847, 333] on div "Copy from   * Double [PERSON_NAME], Muwaileh Commercial Copy from * Copy to   *…" at bounding box center [723, 360] width 508 height 189
click at [864, 438] on span "Confirm" at bounding box center [843, 431] width 200 height 21
